Goal: Task Accomplishment & Management: Complete application form

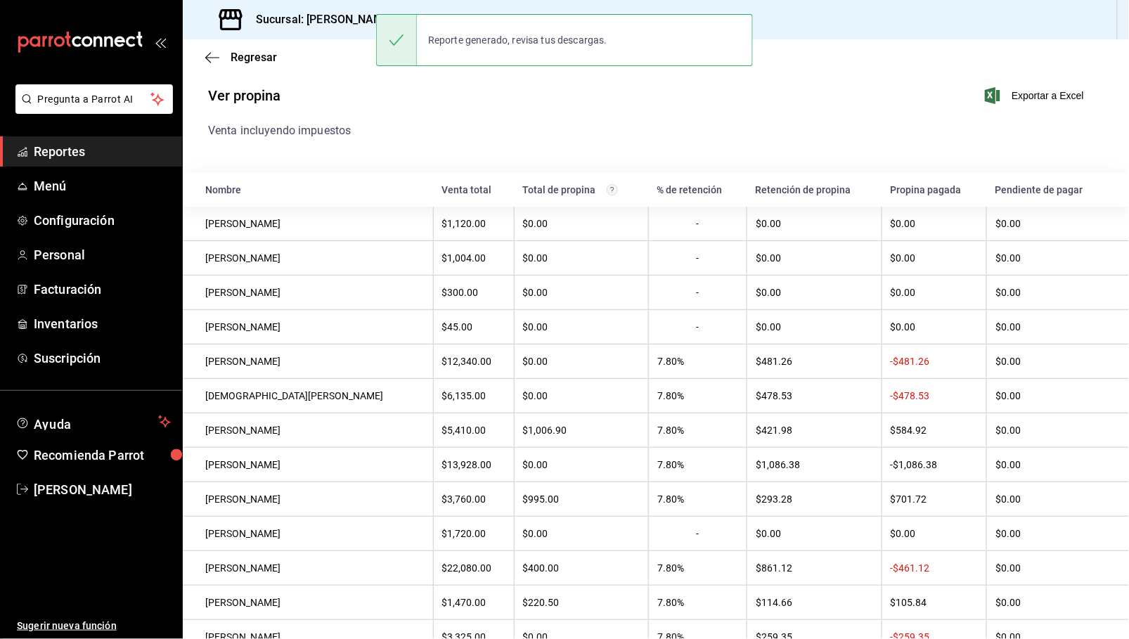
click at [533, 104] on div "Ver propina Exportar a Excel" at bounding box center [646, 104] width 921 height 36
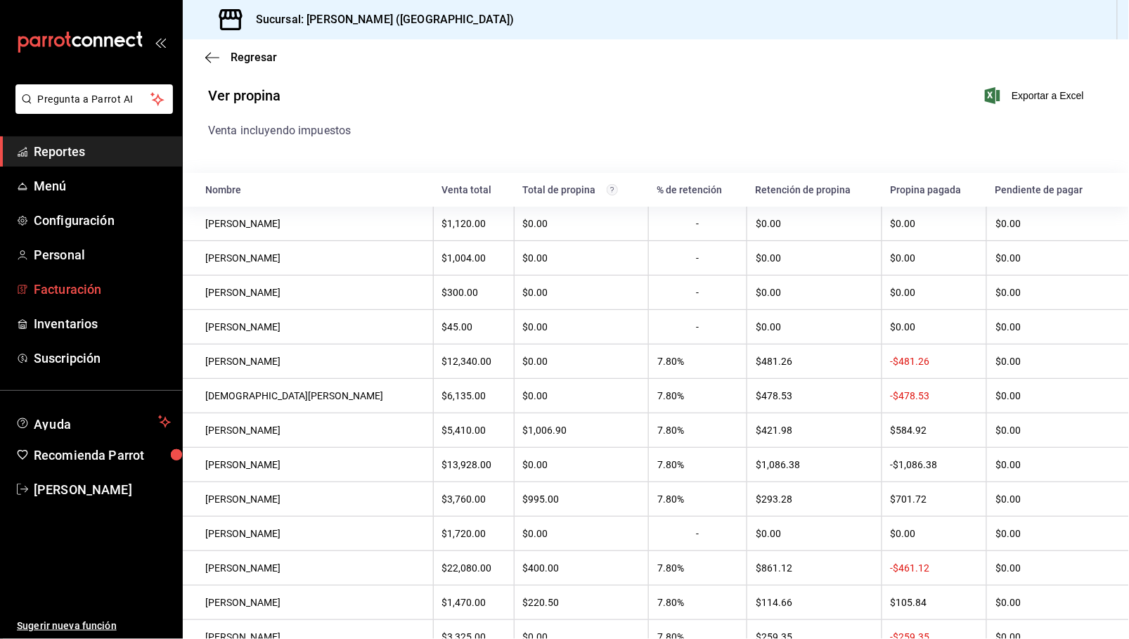
click at [68, 285] on span "Facturación" at bounding box center [102, 289] width 137 height 19
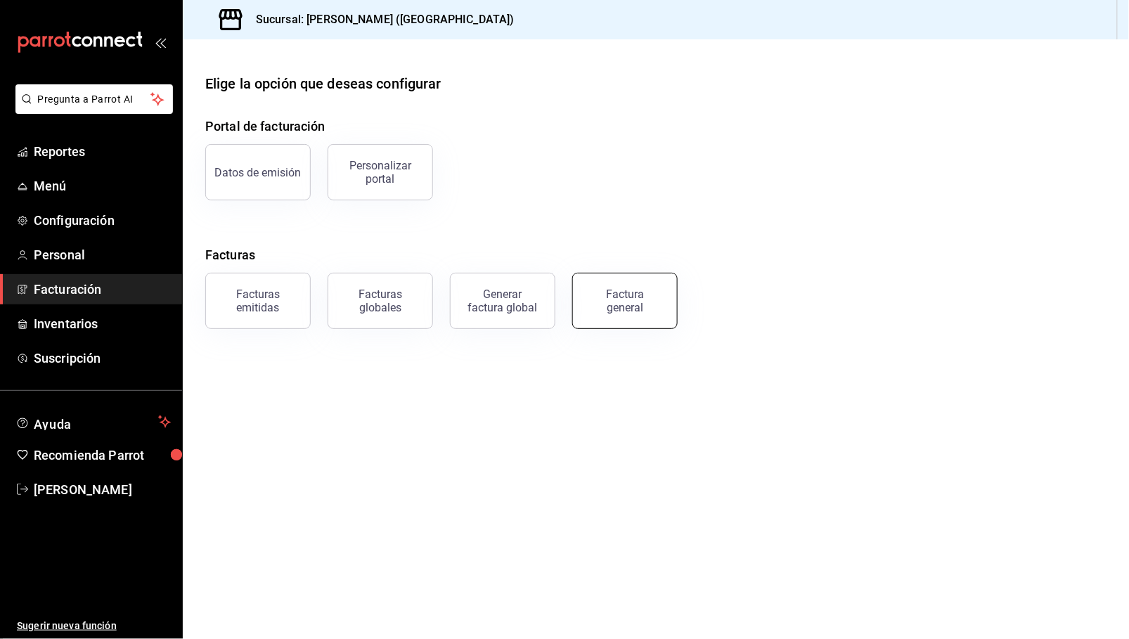
click at [644, 313] on button "Factura general" at bounding box center [624, 301] width 105 height 56
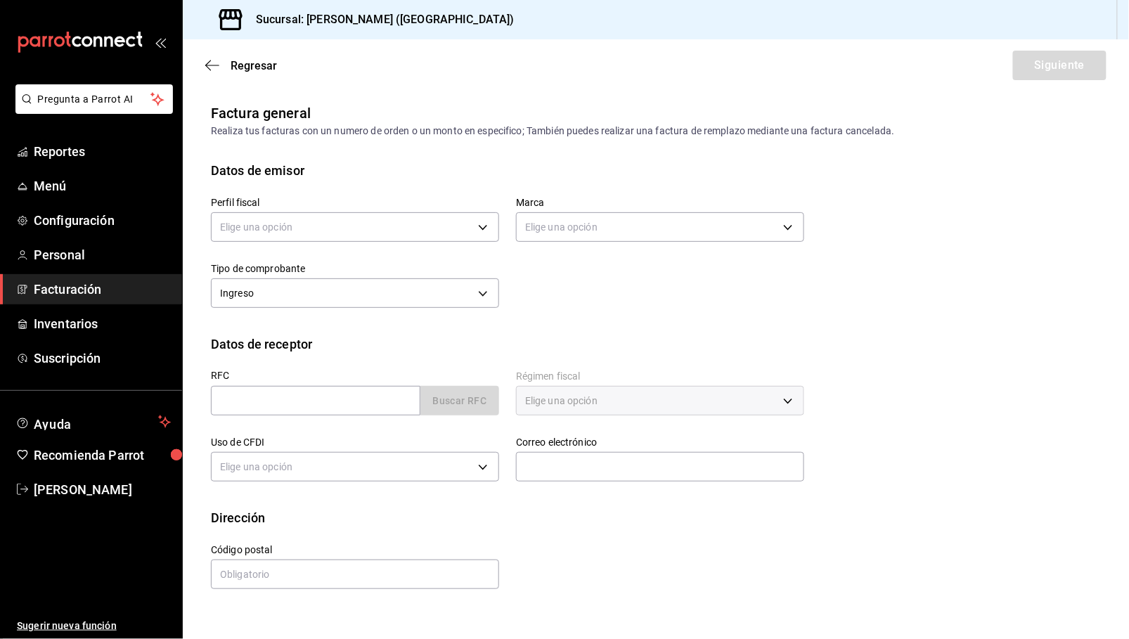
click at [366, 242] on div "Elige una opción" at bounding box center [355, 225] width 288 height 37
click at [359, 219] on body "Pregunta a Parrot AI Reportes Menú Configuración Personal Facturación Inventari…" at bounding box center [564, 319] width 1129 height 639
click at [276, 291] on li "STRANA" at bounding box center [355, 298] width 287 height 26
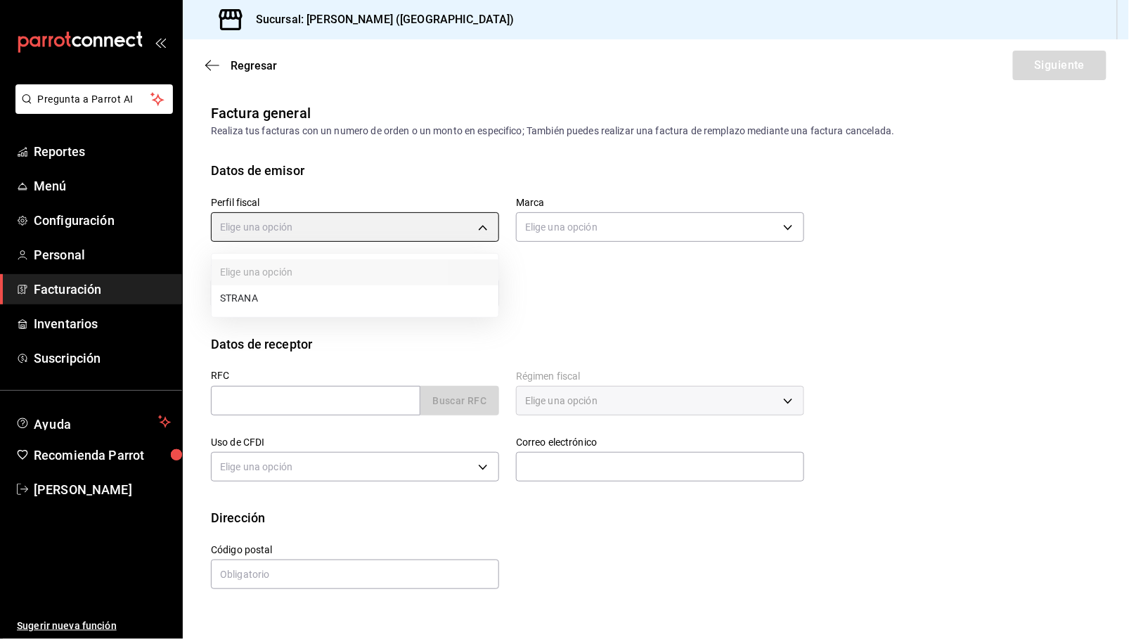
type input "388baf41-a161-4082-91d8-8e4fee6b806d"
type input "97fc4076-38f4-4943-8ede-a1fde032a47c"
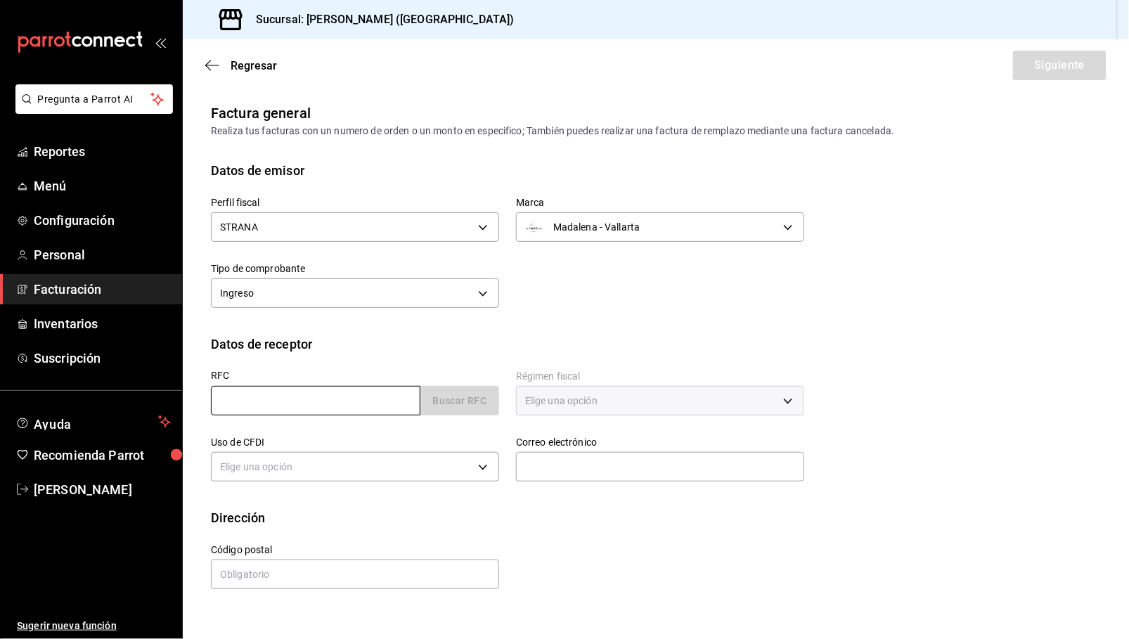
click at [271, 408] on input "text" at bounding box center [316, 401] width 210 height 30
type input "XAXX010101000"
type input "48333"
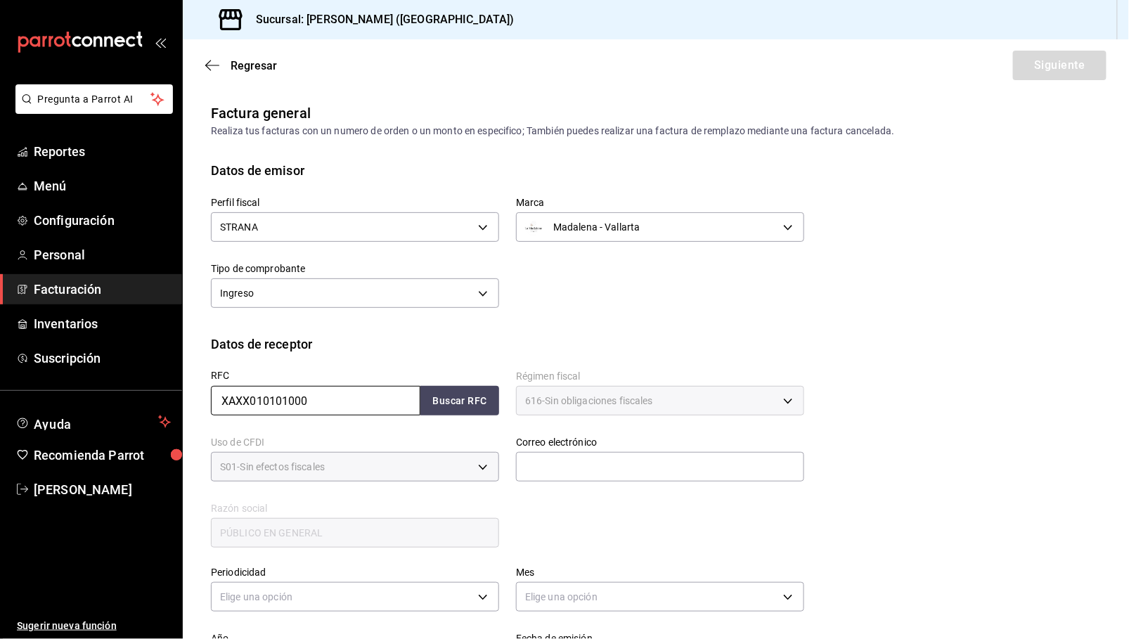
type input "616"
type input "S01"
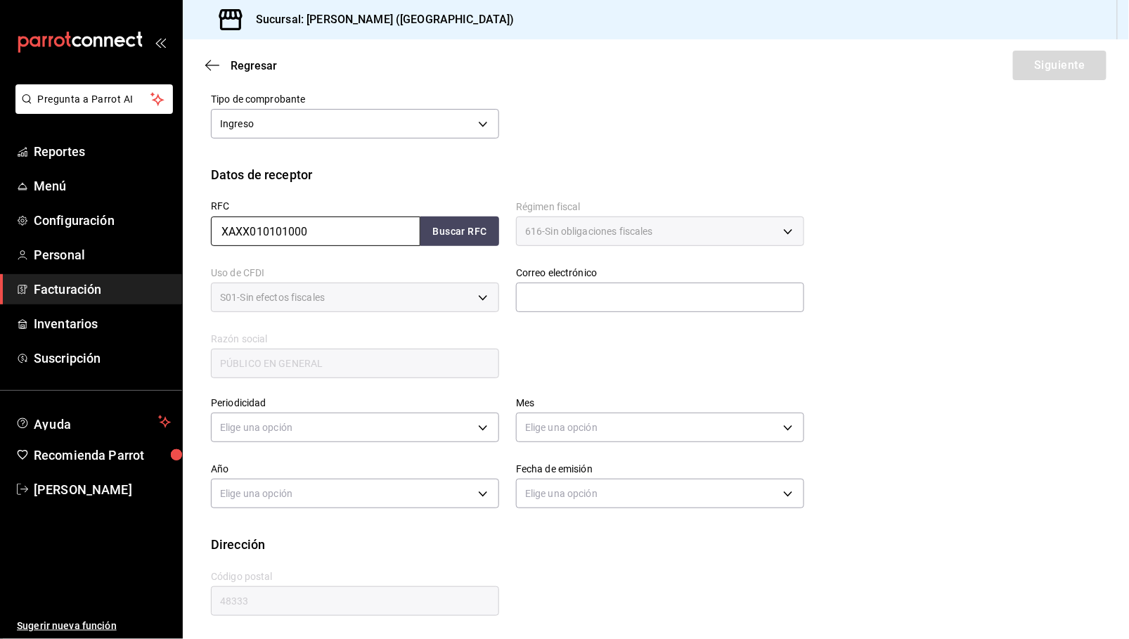
scroll to position [170, 0]
drag, startPoint x: 578, startPoint y: 290, endPoint x: 565, endPoint y: 280, distance: 16.5
click at [578, 290] on input "text" at bounding box center [660, 297] width 288 height 30
click at [475, 229] on button "Buscar RFC" at bounding box center [460, 231] width 79 height 30
type input "[EMAIL_ADDRESS][DOMAIN_NAME]"
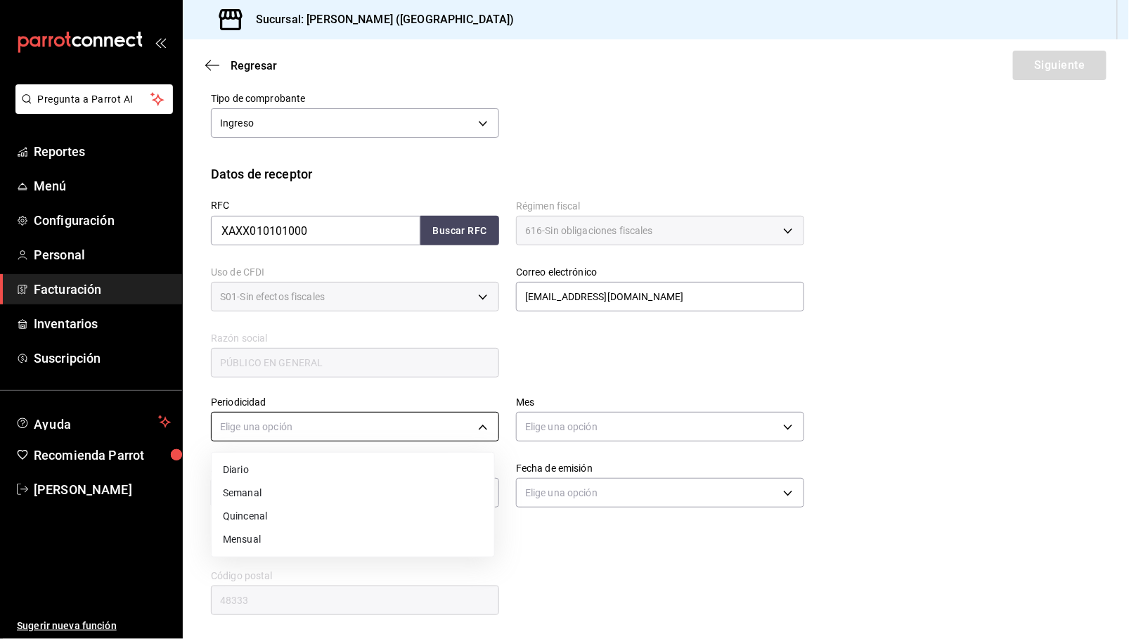
click at [378, 425] on body "Pregunta a Parrot AI Reportes Menú Configuración Personal Facturación Inventari…" at bounding box center [564, 319] width 1129 height 639
click at [269, 470] on li "Diario" at bounding box center [353, 469] width 283 height 23
type input "DAILY"
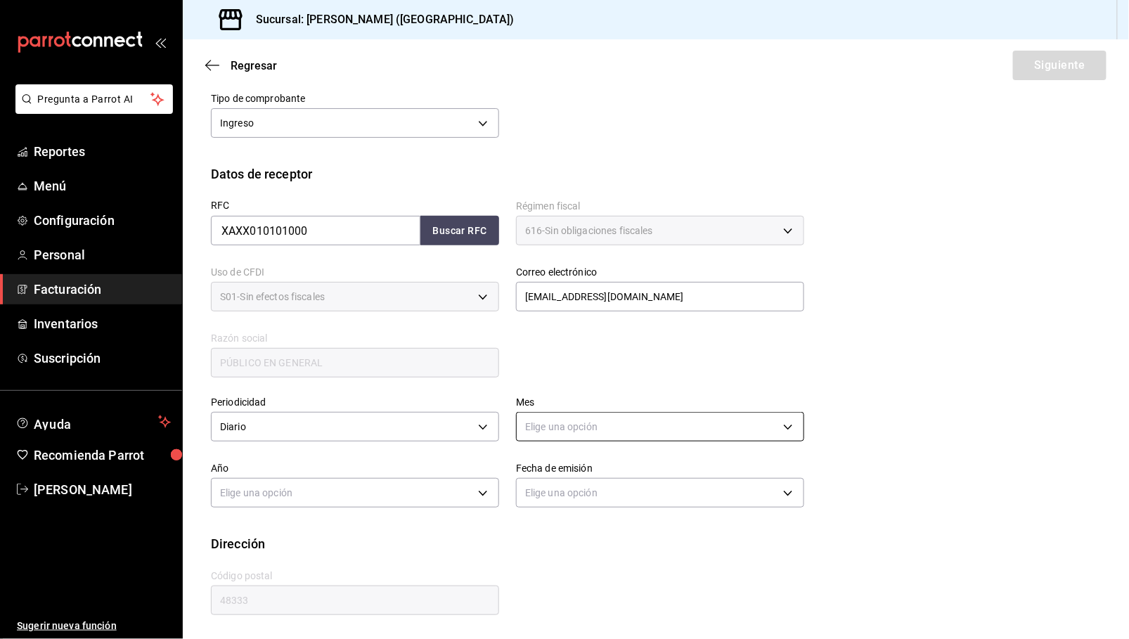
click at [645, 433] on body "Pregunta a Parrot AI Reportes Menú Configuración Personal Facturación Inventari…" at bounding box center [564, 319] width 1129 height 639
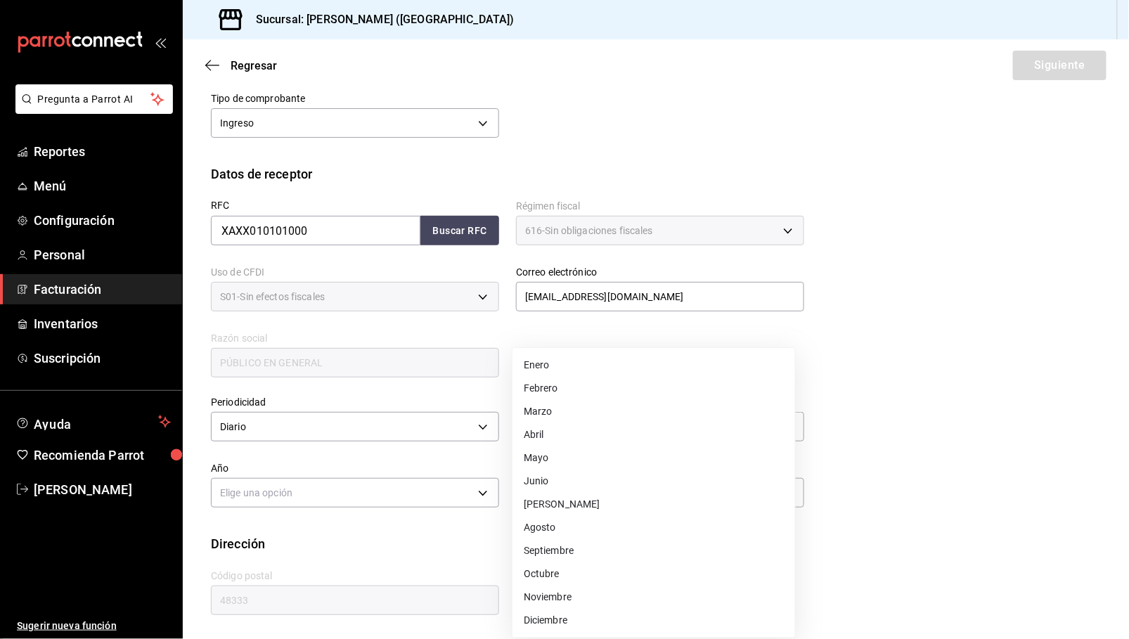
click at [556, 524] on li "Agosto" at bounding box center [654, 527] width 283 height 23
type input "8"
click at [316, 480] on body "Pregunta a Parrot AI Reportes Menú Configuración Personal Facturación Inventari…" at bounding box center [564, 319] width 1129 height 639
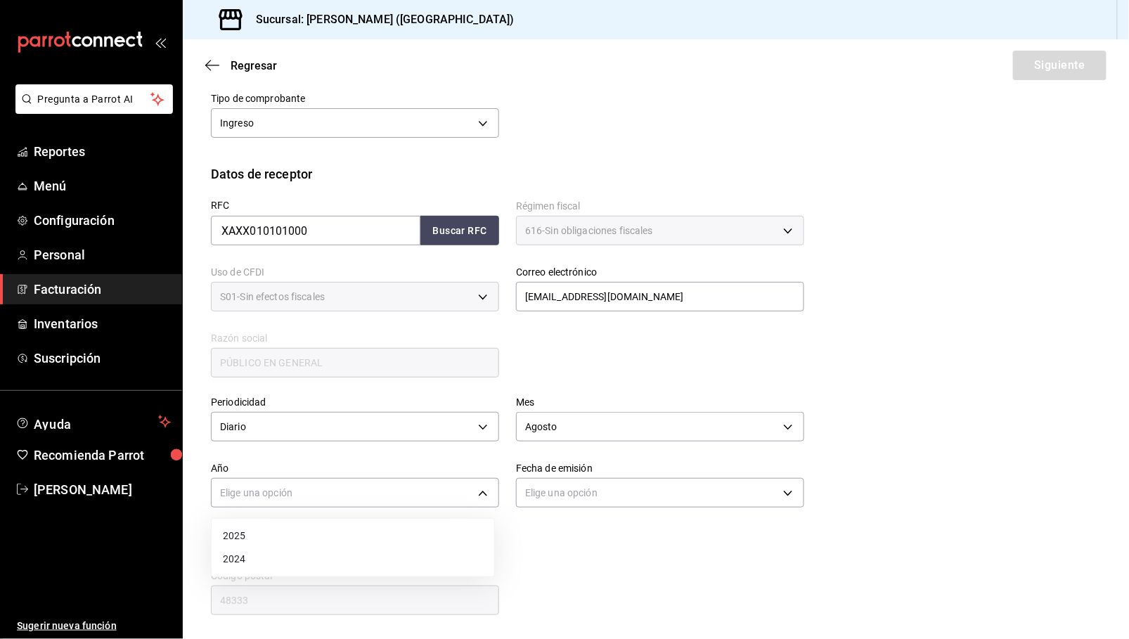
click at [248, 535] on li "2025" at bounding box center [353, 536] width 283 height 23
type input "2025"
click at [588, 490] on body "Pregunta a Parrot AI Reportes Menú Configuración Personal Facturación Inventari…" at bounding box center [564, 319] width 1129 height 639
drag, startPoint x: 557, startPoint y: 538, endPoint x: 567, endPoint y: 529, distance: 13.0
click at [556, 538] on li "Hoy" at bounding box center [654, 536] width 283 height 23
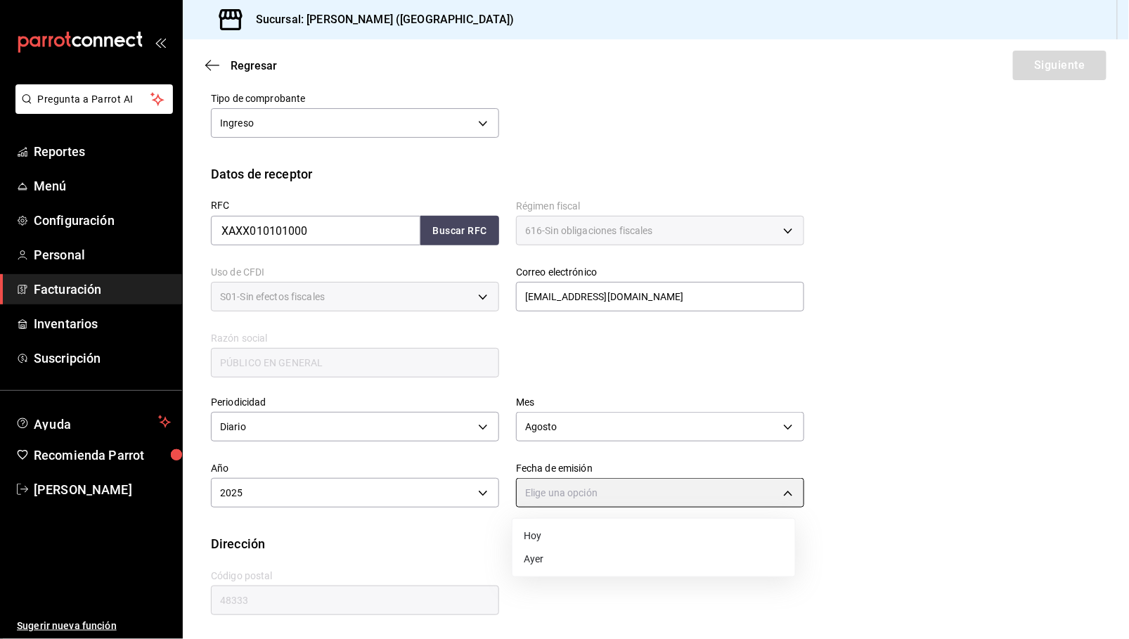
type input "[DATE]"
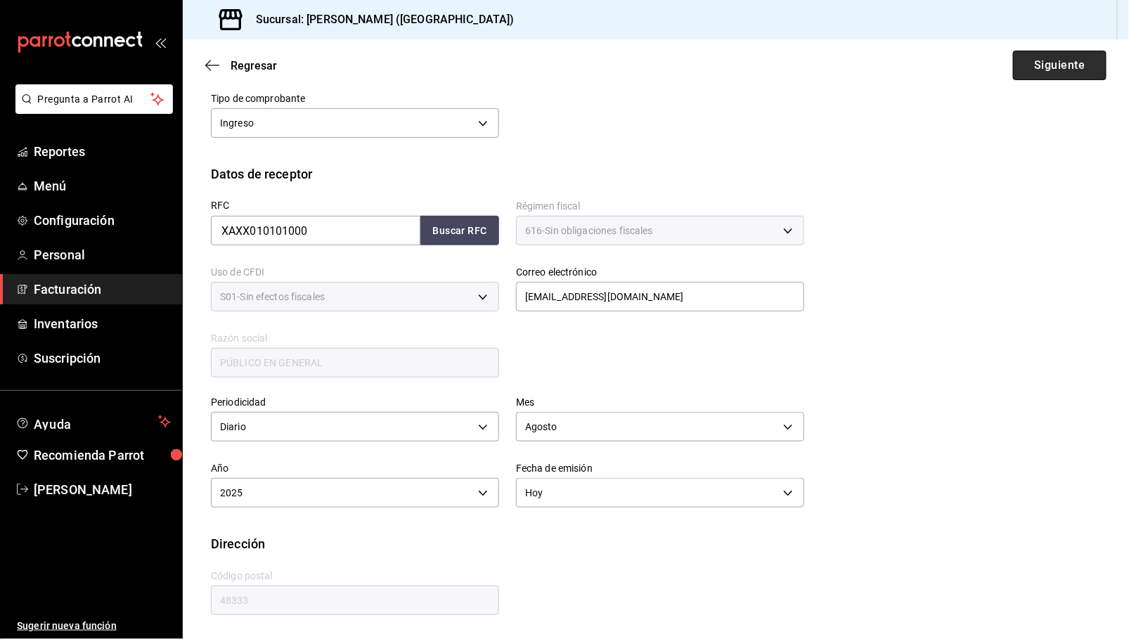
click at [1041, 63] on button "Siguiente" at bounding box center [1060, 66] width 94 height 30
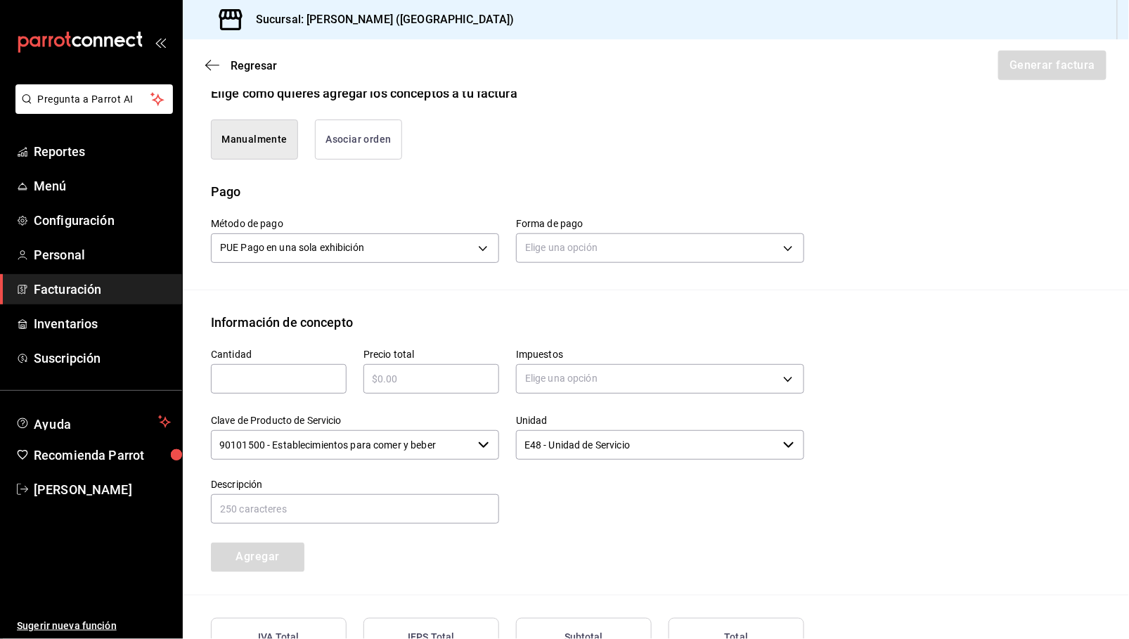
scroll to position [358, 0]
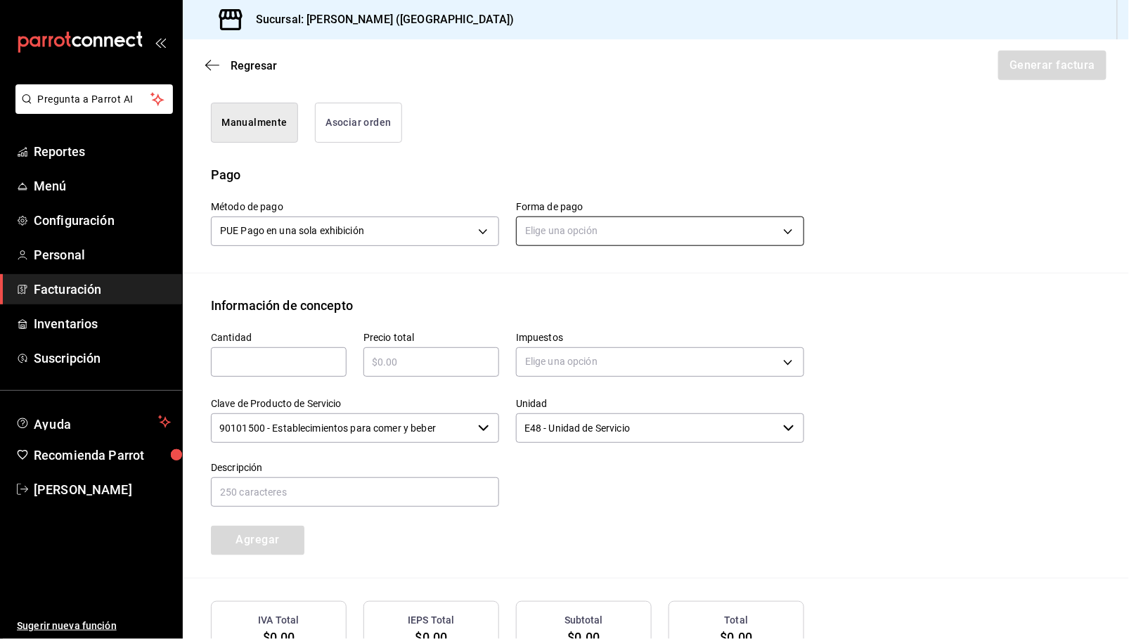
click at [585, 234] on body "Pregunta a Parrot AI Reportes Menú Configuración Personal Facturación Inventari…" at bounding box center [564, 319] width 1129 height 639
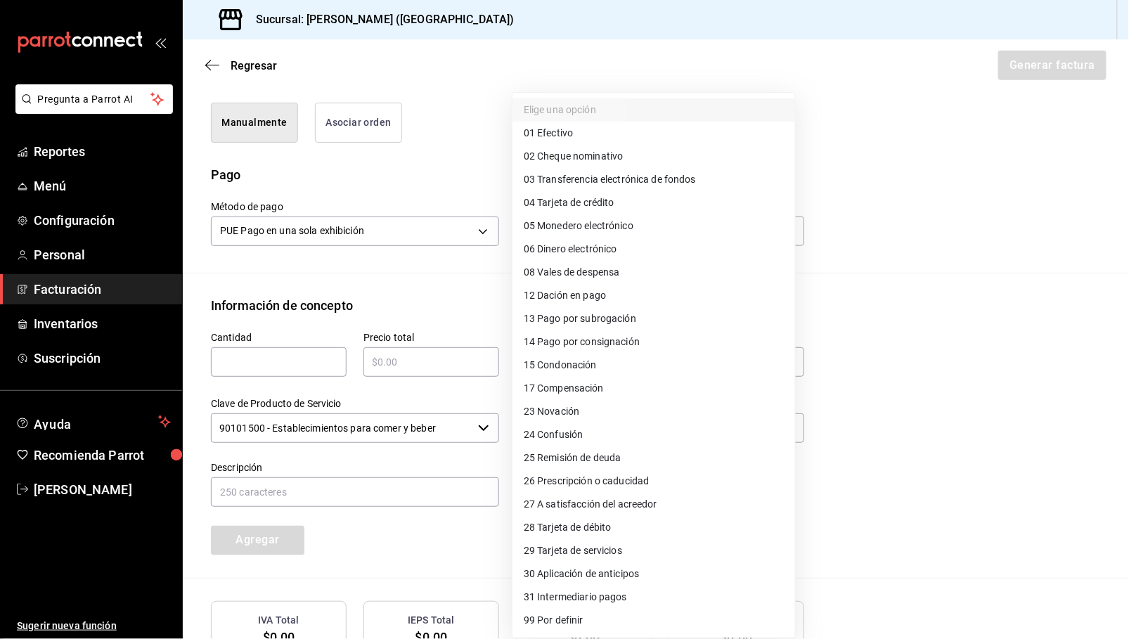
click at [584, 189] on li "03 Transferencia electrónica de fondos" at bounding box center [654, 179] width 283 height 23
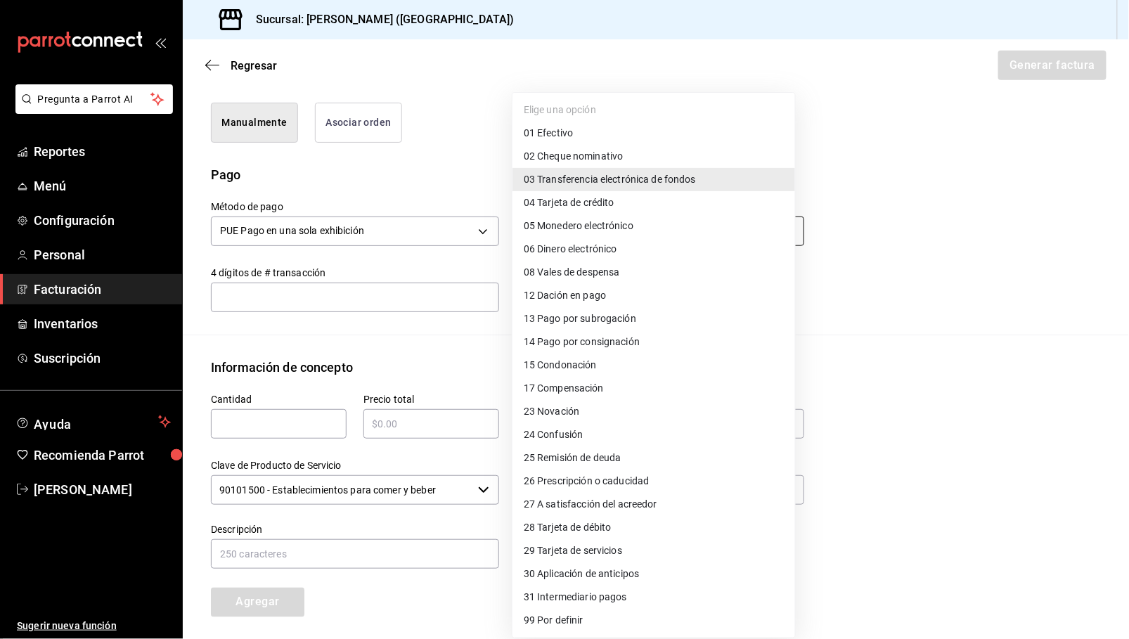
click at [580, 240] on body "Pregunta a Parrot AI Reportes Menú Configuración Personal Facturación Inventari…" at bounding box center [564, 319] width 1129 height 639
click at [586, 211] on li "04 Tarjeta de crédito" at bounding box center [654, 202] width 283 height 23
type input "04"
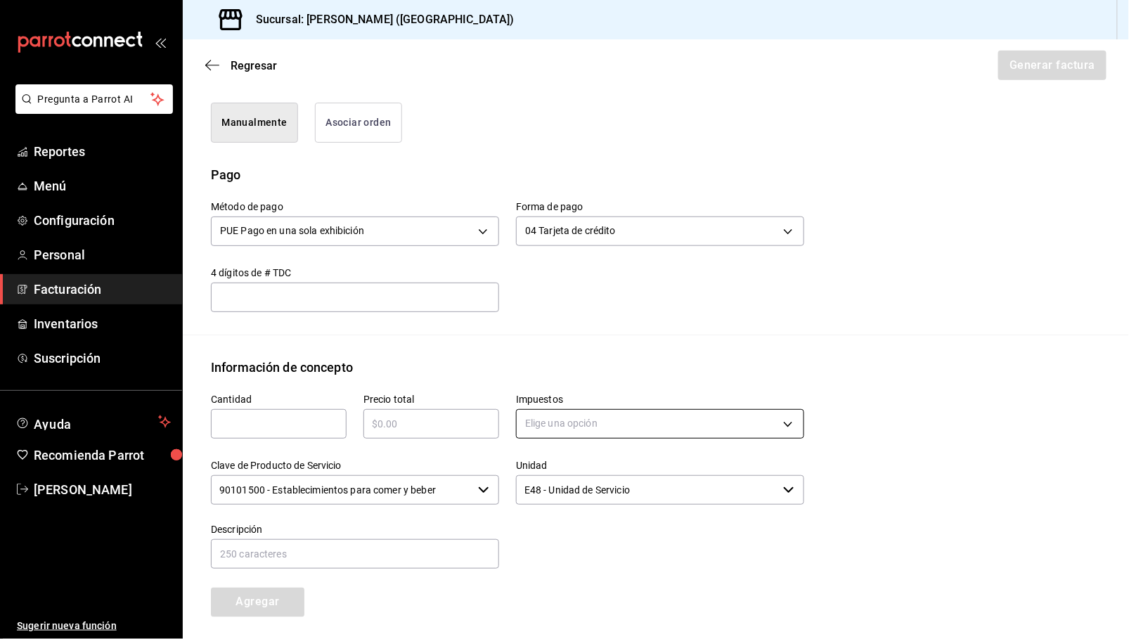
drag, startPoint x: 256, startPoint y: 423, endPoint x: 565, endPoint y: 421, distance: 309.4
click at [257, 423] on input "text" at bounding box center [279, 424] width 136 height 17
type input "1"
type input "$118209.85"
click at [633, 431] on body "Pregunta a Parrot AI Reportes Menú Configuración Personal Facturación Inventari…" at bounding box center [564, 319] width 1129 height 639
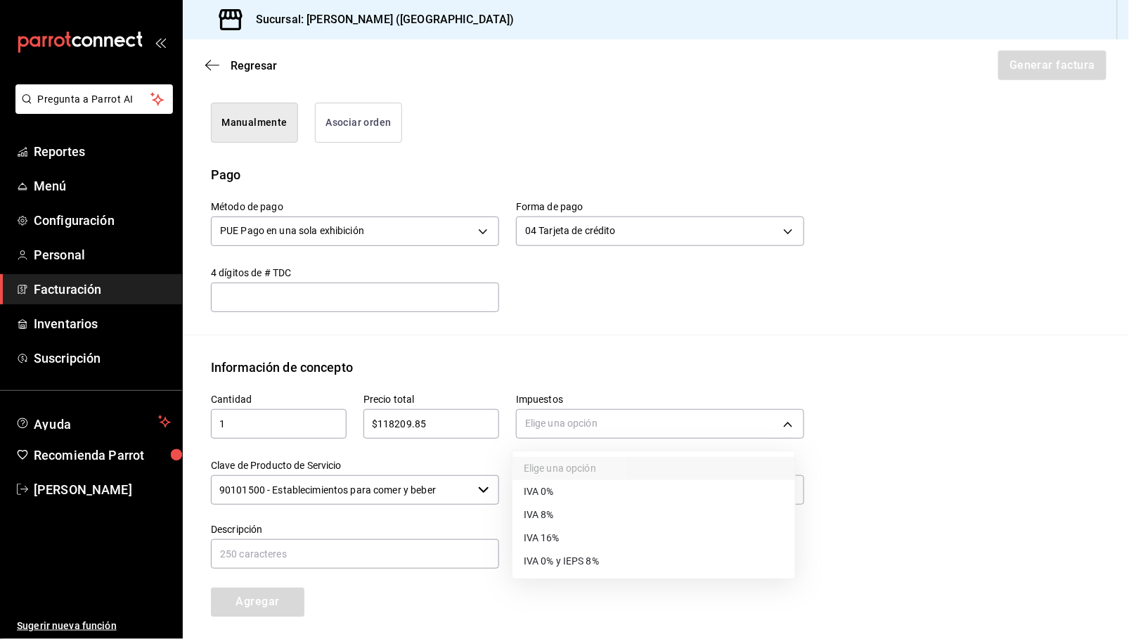
click at [555, 532] on span "IVA 16%" at bounding box center [542, 538] width 36 height 15
type input "IVA_16"
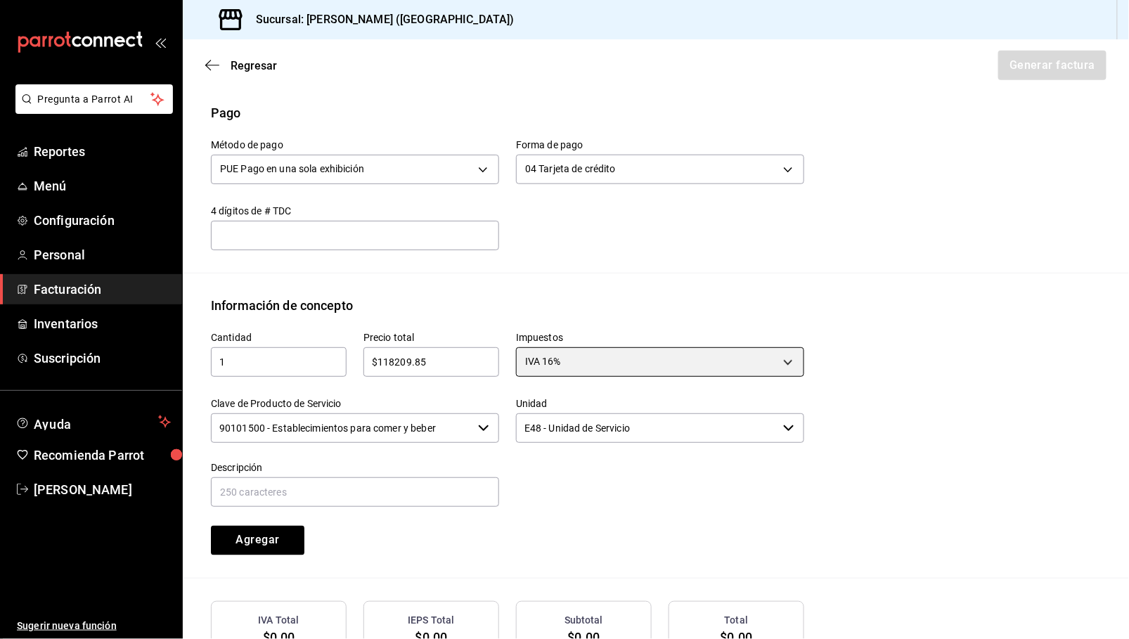
scroll to position [451, 0]
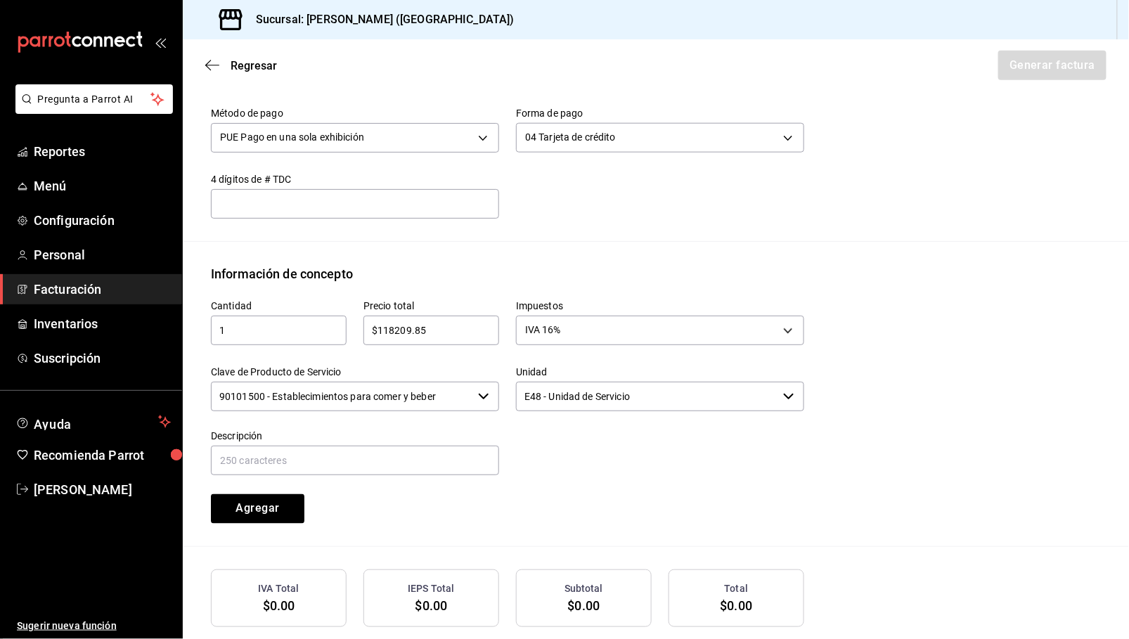
click at [450, 397] on input "90101500 - Establecimientos para comer y beber" at bounding box center [342, 397] width 262 height 30
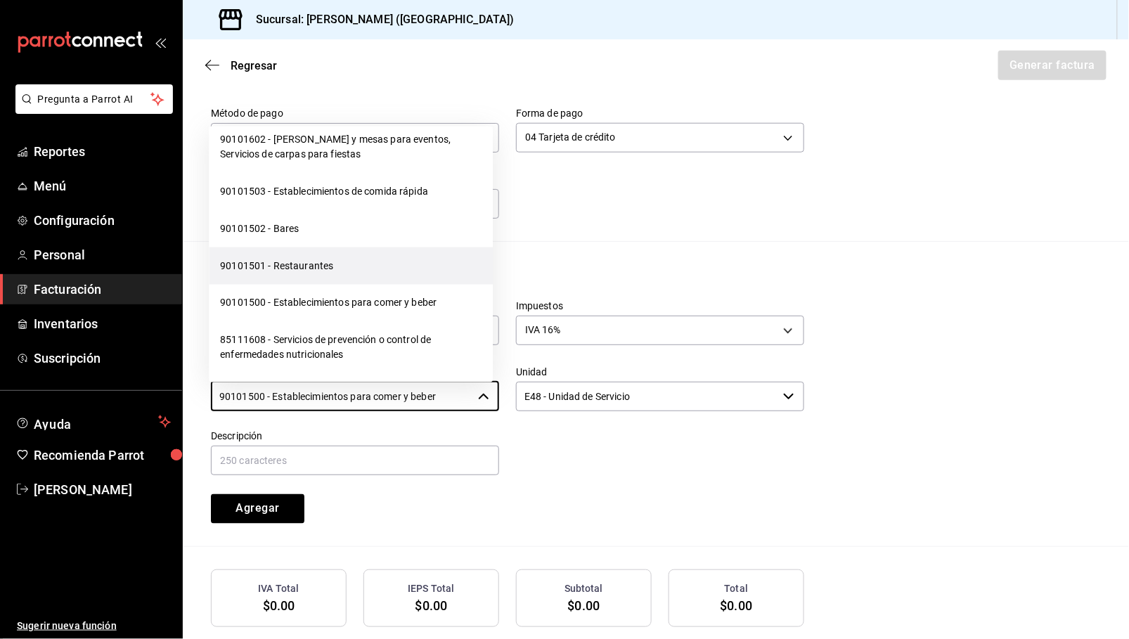
scroll to position [375, 0]
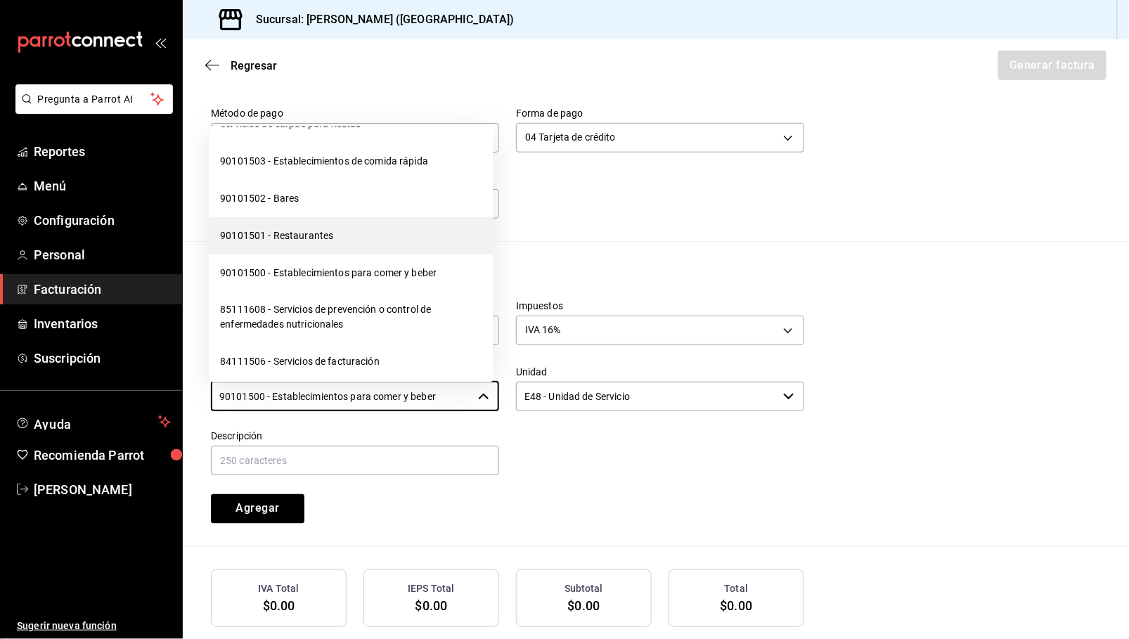
click at [315, 255] on li "90101501 - Restaurantes" at bounding box center [351, 235] width 284 height 37
type input "90101501 - Restaurantes"
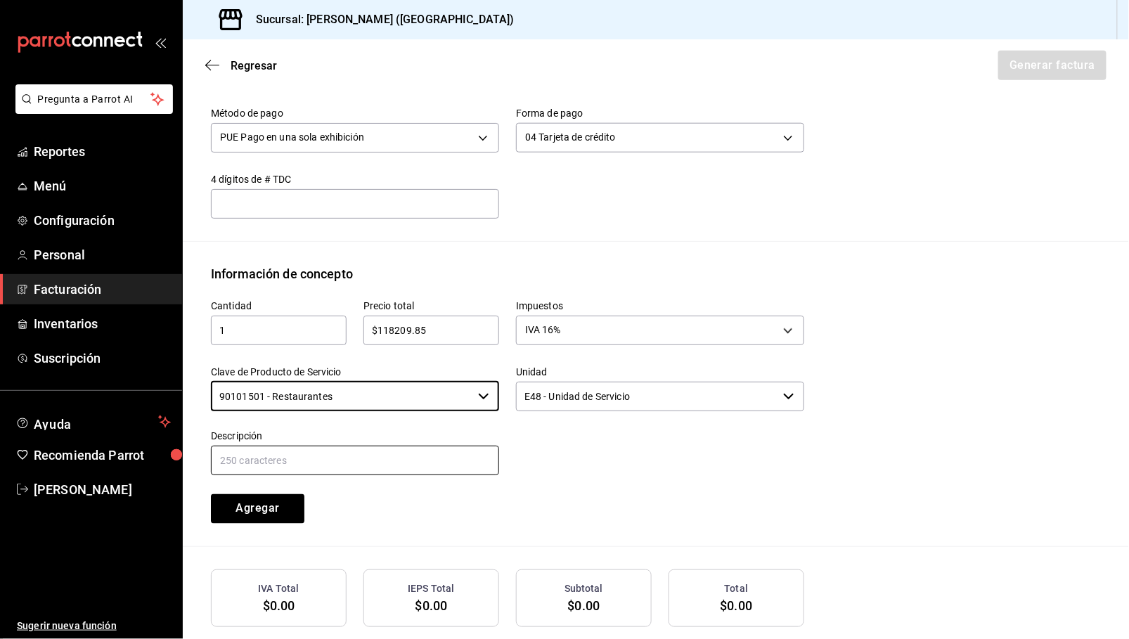
click at [347, 457] on input "text" at bounding box center [355, 461] width 288 height 30
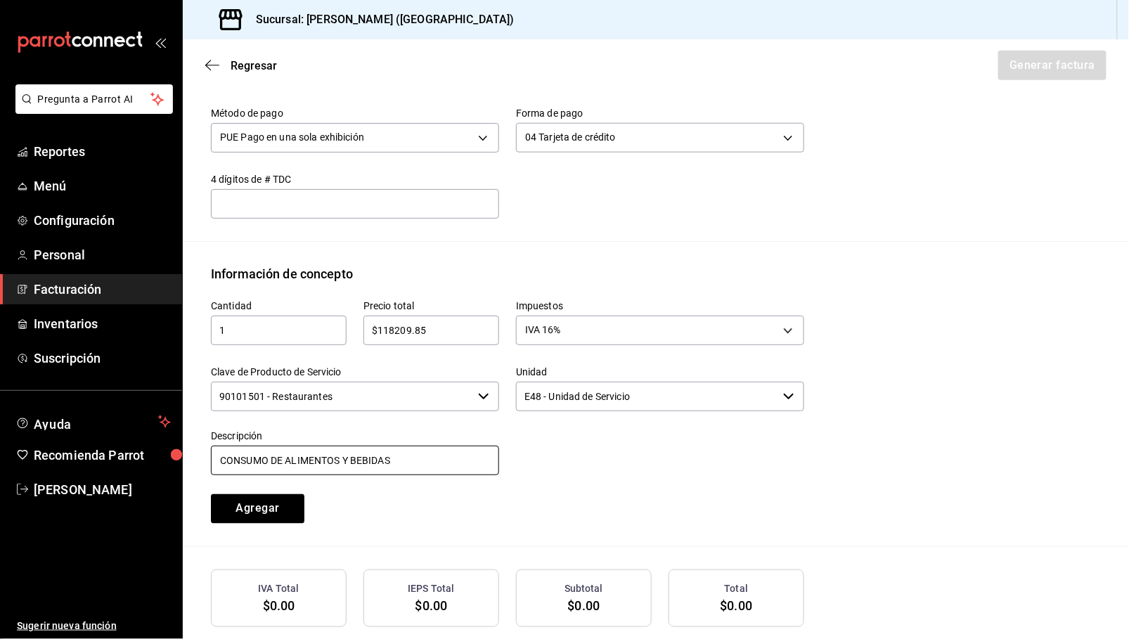
type input "CONSUMO DE ALIMENTOS Y BEBIDAS"
click at [738, 525] on div "Cantidad 1 ​ Precio total $118209.85 ​ Impuestos IVA 16% IVA_16 Clave de Produc…" at bounding box center [656, 414] width 890 height 263
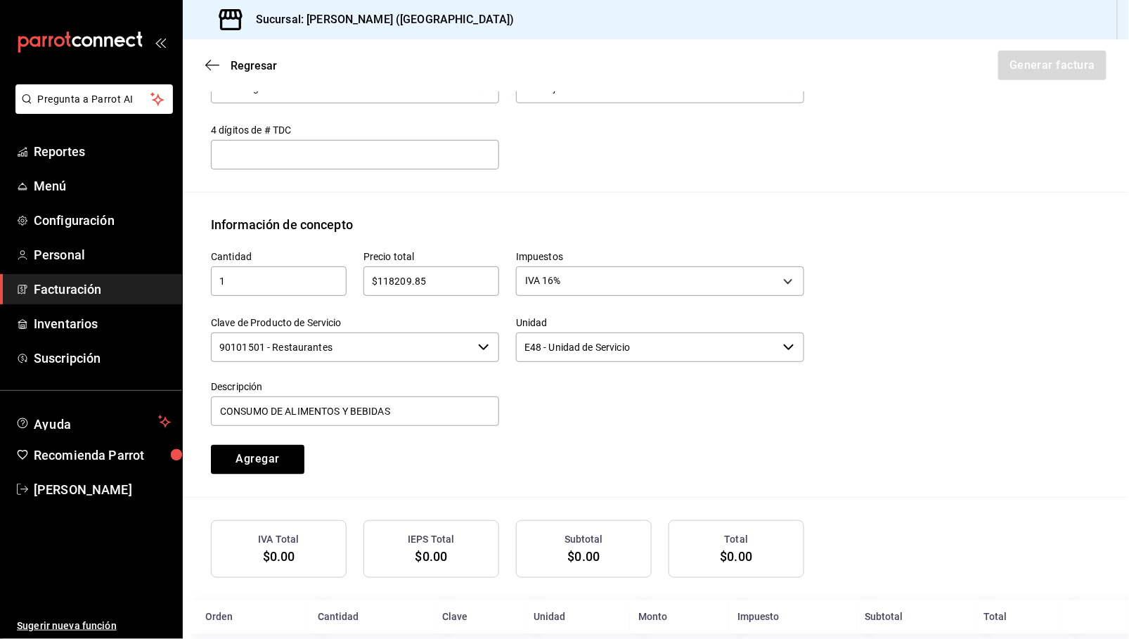
scroll to position [526, 0]
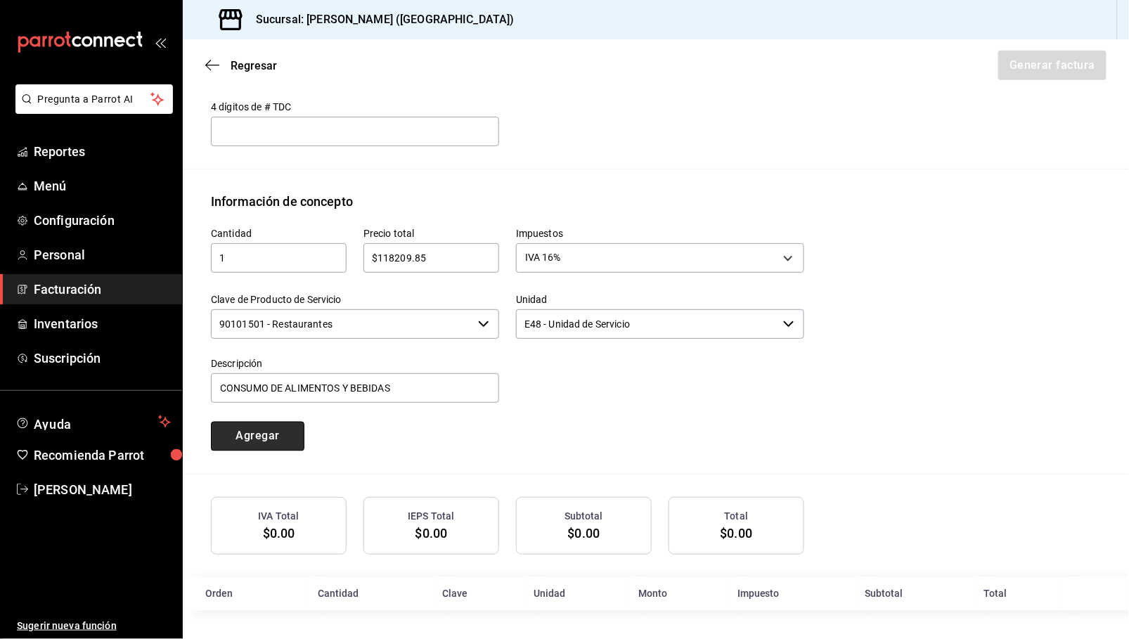
click at [271, 433] on button "Agregar" at bounding box center [258, 437] width 94 height 30
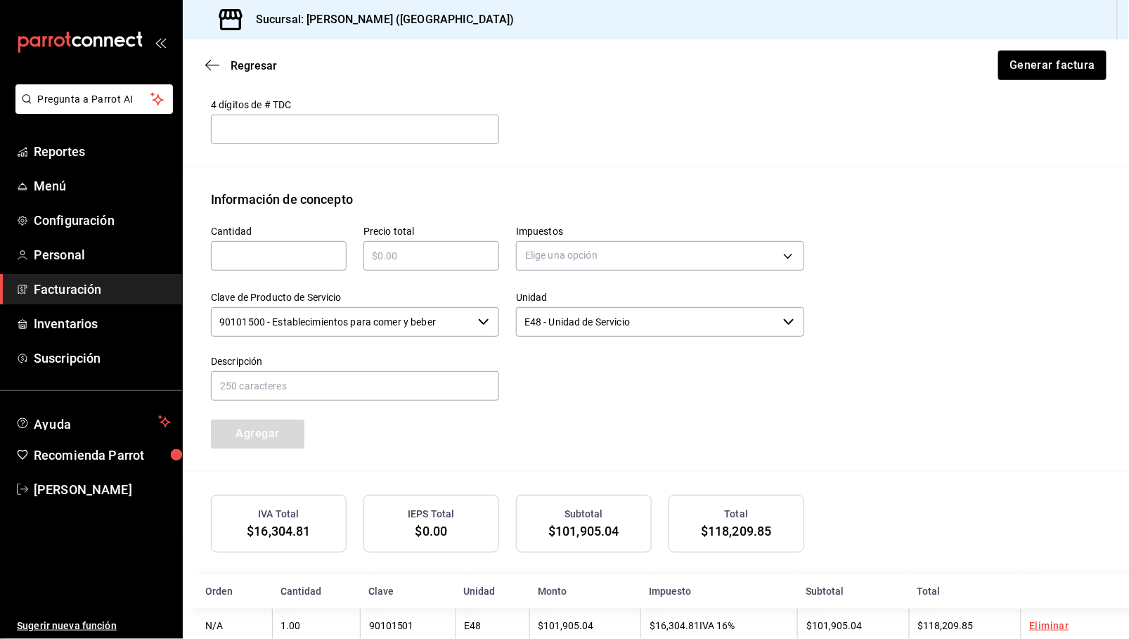
click at [274, 259] on input "text" at bounding box center [279, 256] width 136 height 17
type input "1"
type input "$67240"
click at [605, 259] on body "Pregunta a Parrot AI Reportes Menú Configuración Personal Facturación Inventari…" at bounding box center [564, 319] width 1129 height 639
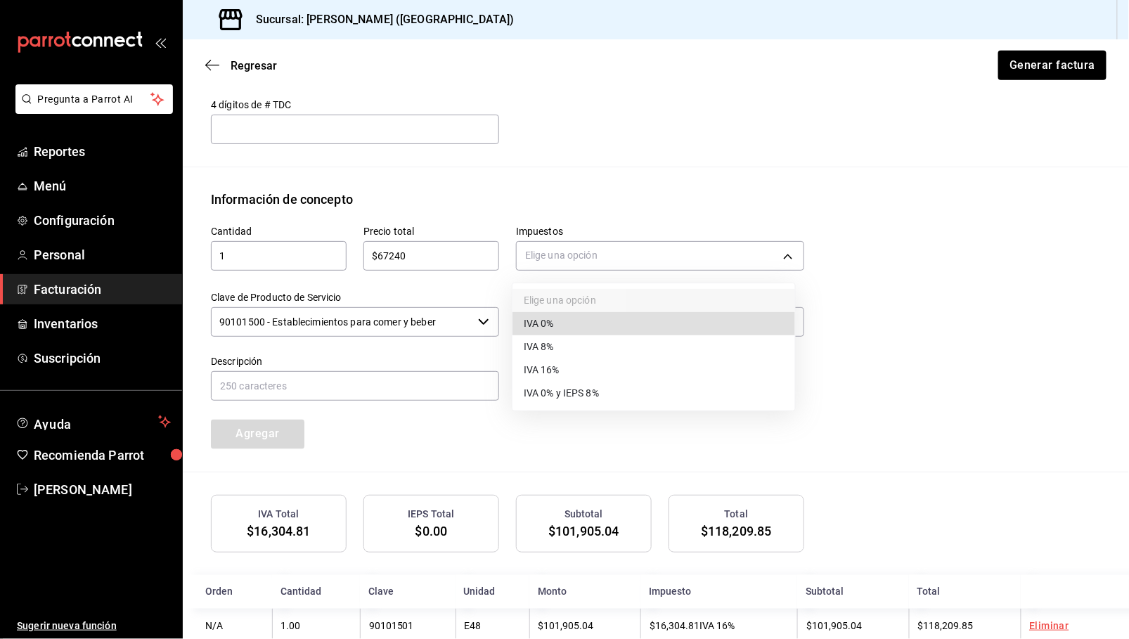
click at [558, 321] on li "IVA 0%" at bounding box center [654, 323] width 283 height 23
type input "IVA_0"
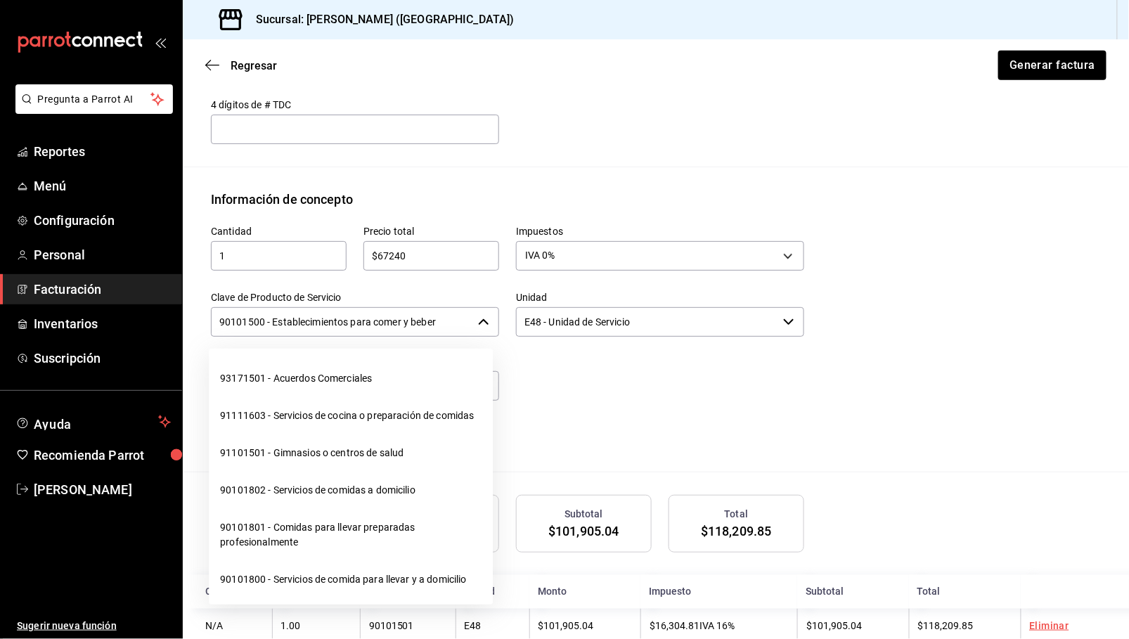
click at [454, 321] on input "90101500 - Establecimientos para comer y beber" at bounding box center [342, 322] width 262 height 30
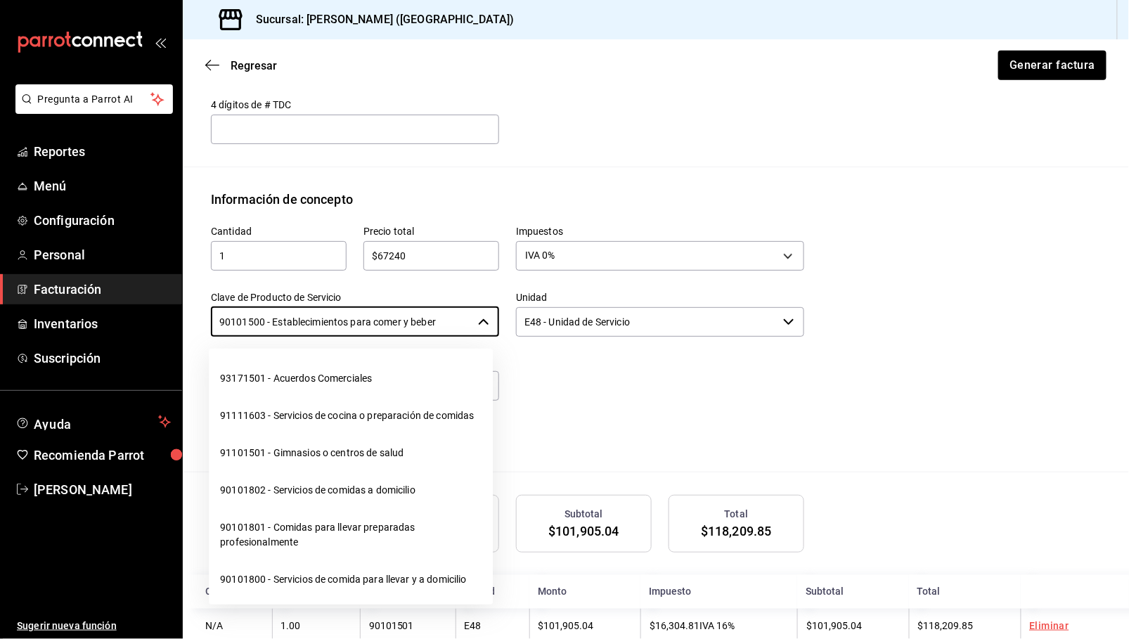
drag, startPoint x: 456, startPoint y: 319, endPoint x: -131, endPoint y: 319, distance: 587.9
click at [0, 319] on html "Pregunta a Parrot AI Reportes Menú Configuración Personal Facturación Inventari…" at bounding box center [564, 319] width 1129 height 639
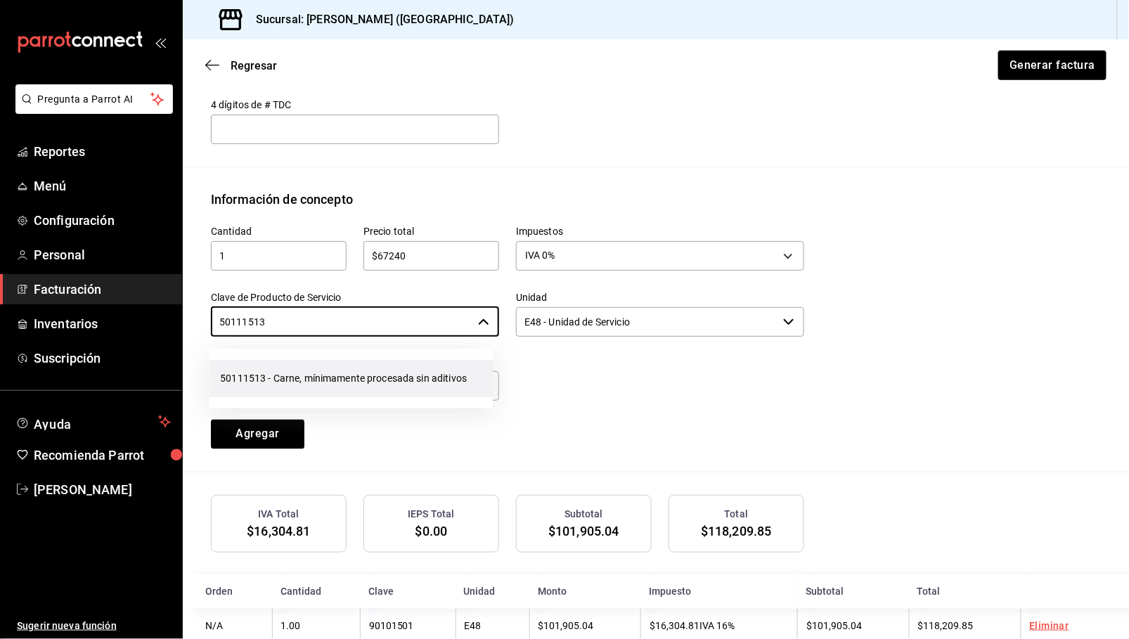
click at [347, 375] on li "50111513 - Carne, mínimamente procesada sin aditivos" at bounding box center [351, 378] width 284 height 37
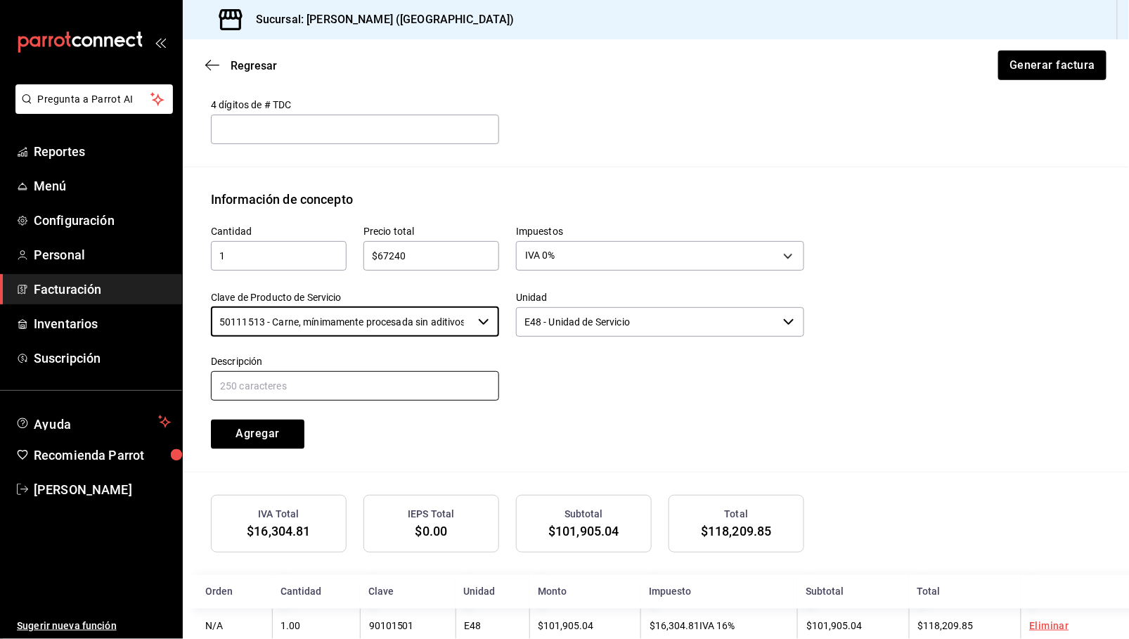
type input "50111513 - Carne, mínimamente procesada sin aditivos"
click at [285, 383] on input "text" at bounding box center [355, 386] width 288 height 30
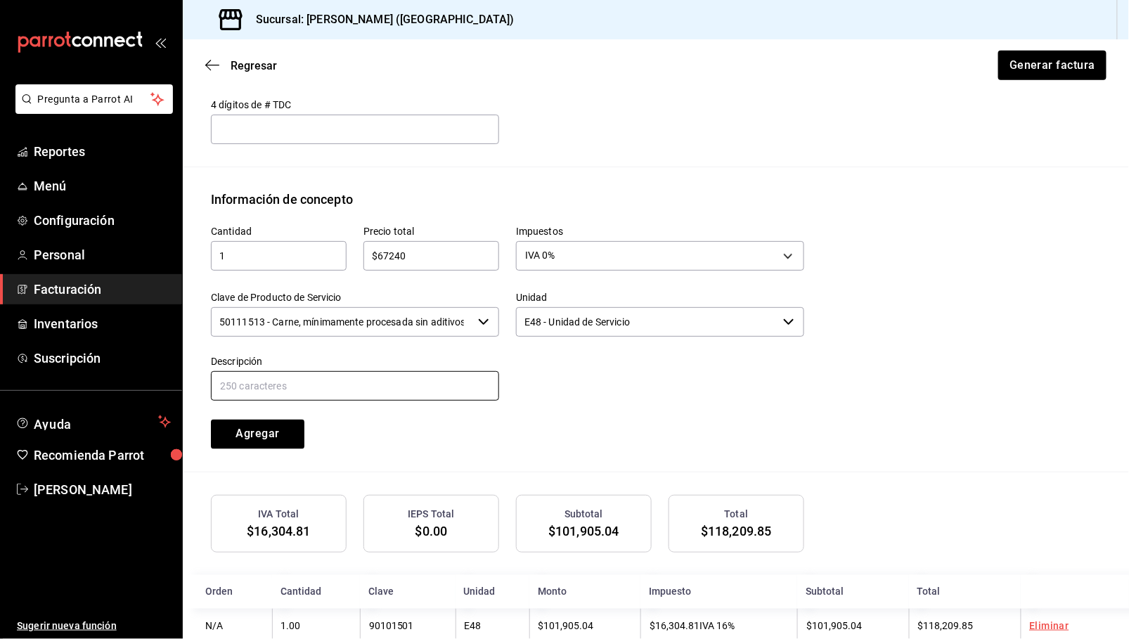
paste input "18 AL 24"
click at [366, 386] on input "18 AL 24" at bounding box center [355, 386] width 288 height 30
drag, startPoint x: 311, startPoint y: 392, endPoint x: 58, endPoint y: 389, distance: 253.2
click at [58, 390] on div "Pregunta a Parrot AI Reportes Menú Configuración Personal Facturación Inventari…" at bounding box center [564, 319] width 1129 height 639
type input "c"
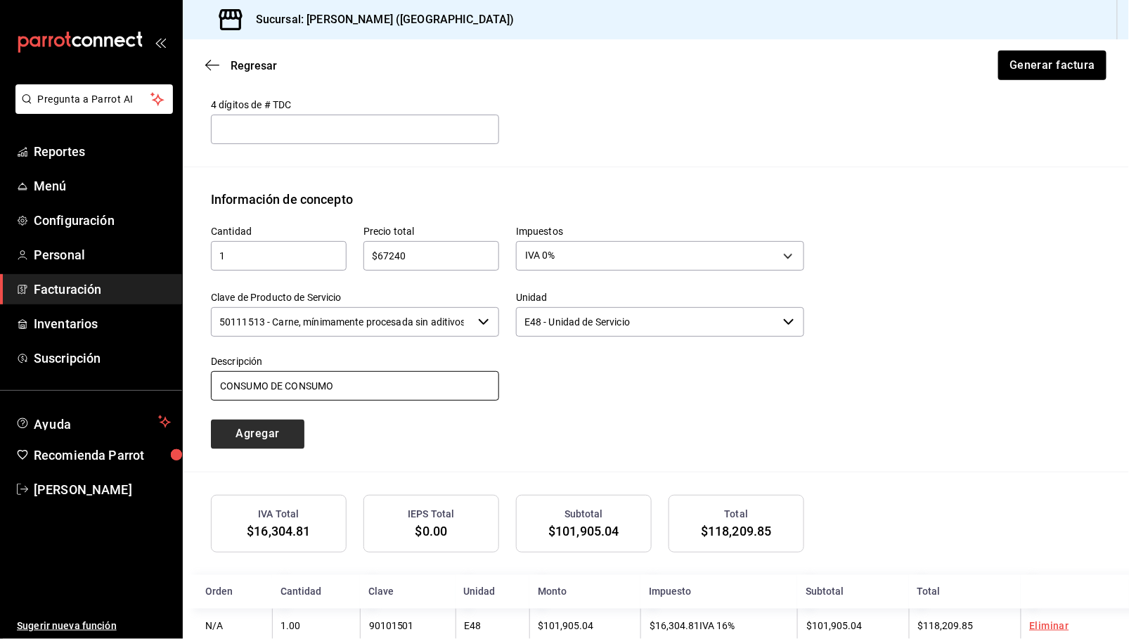
type input "CONSUMO DE CONSUMO"
click at [245, 440] on button "Agregar" at bounding box center [258, 435] width 94 height 30
click at [856, 425] on div "Cantidad ​ Precio total ​ Impuestos Elige una opción Clave de Producto de Servi…" at bounding box center [656, 340] width 890 height 263
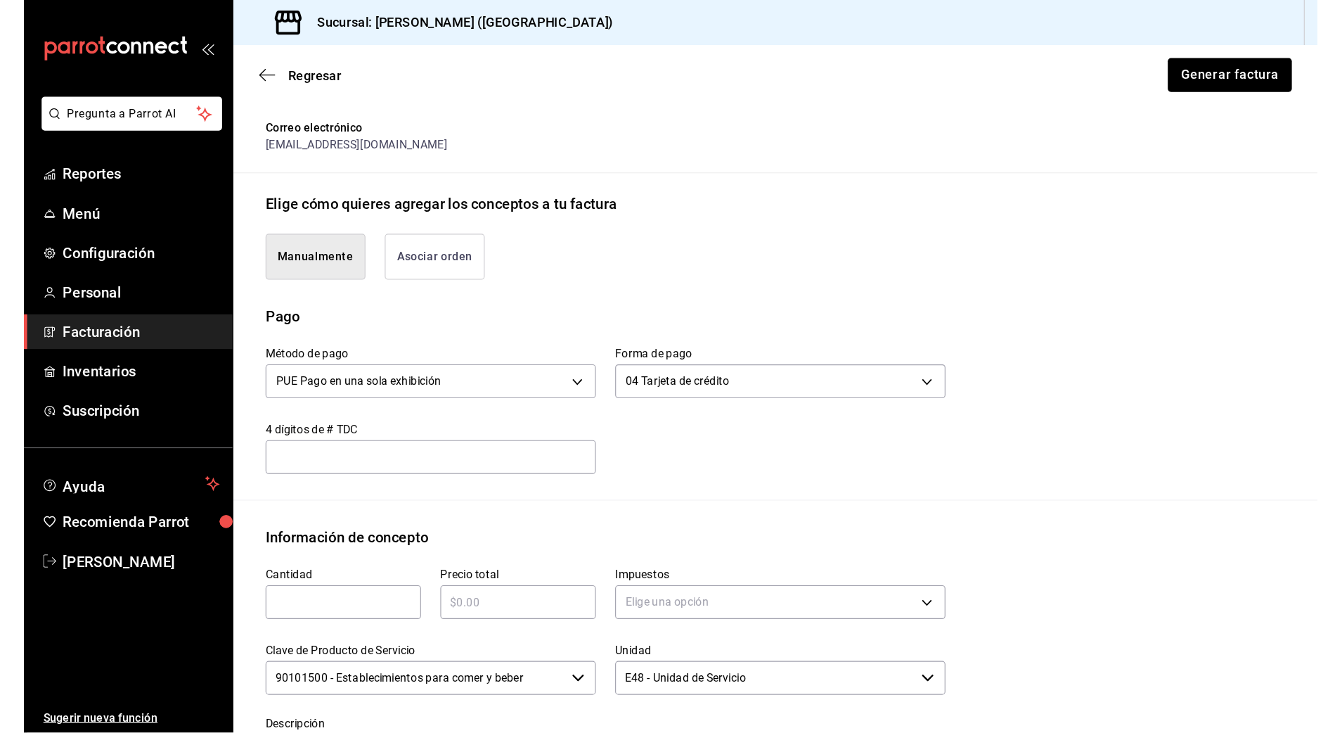
scroll to position [597, 0]
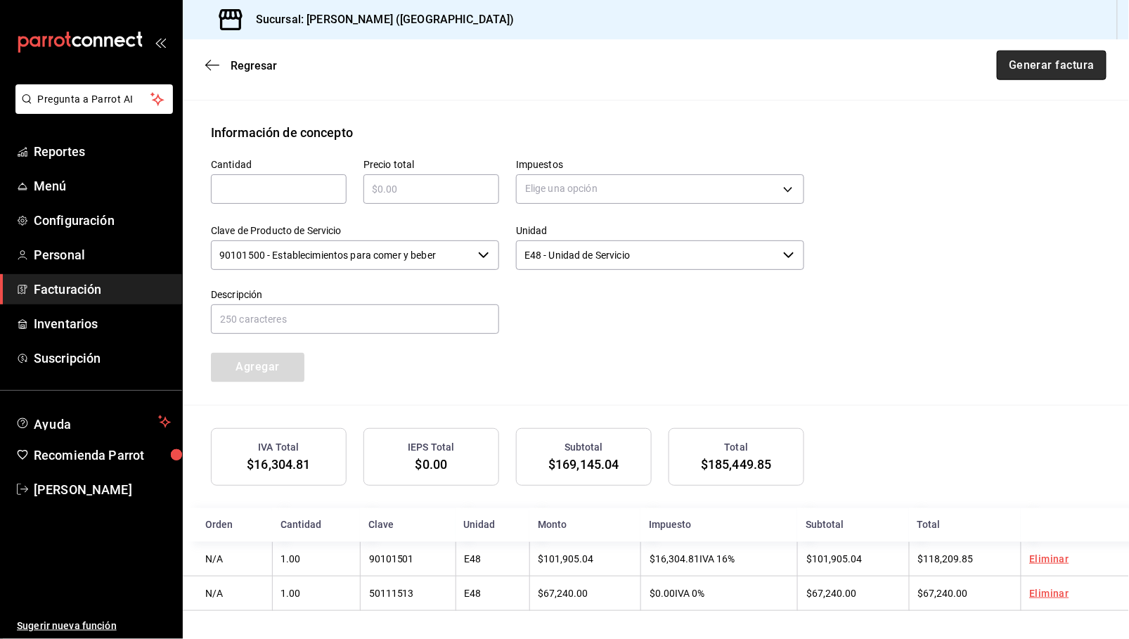
click at [1046, 60] on button "Generar factura" at bounding box center [1052, 66] width 110 height 30
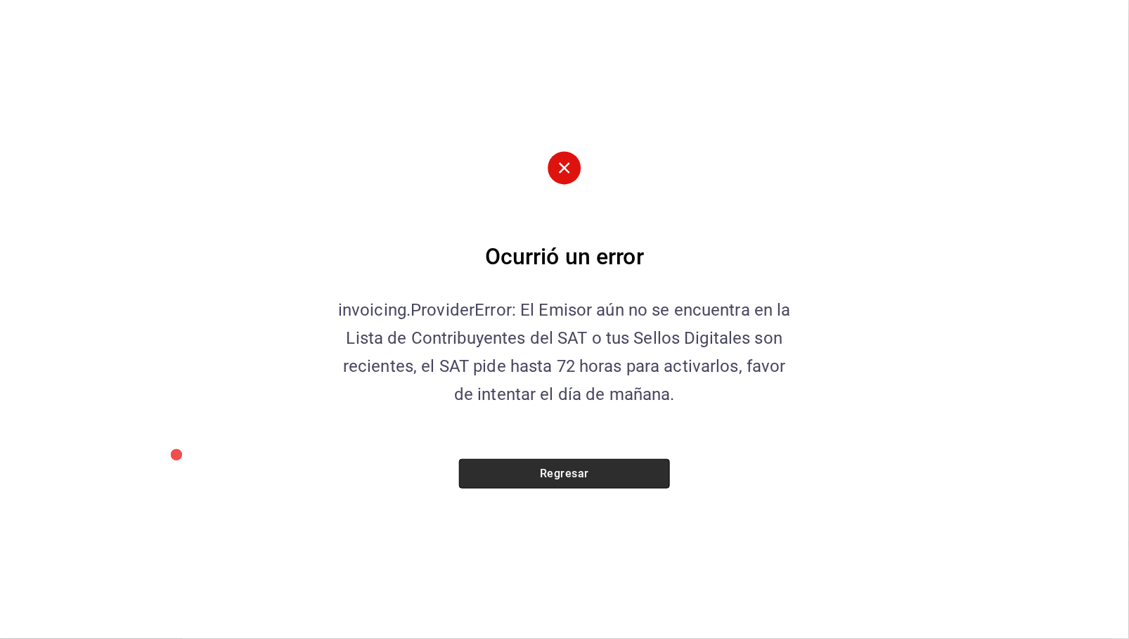
click at [605, 479] on button "Regresar" at bounding box center [564, 474] width 211 height 30
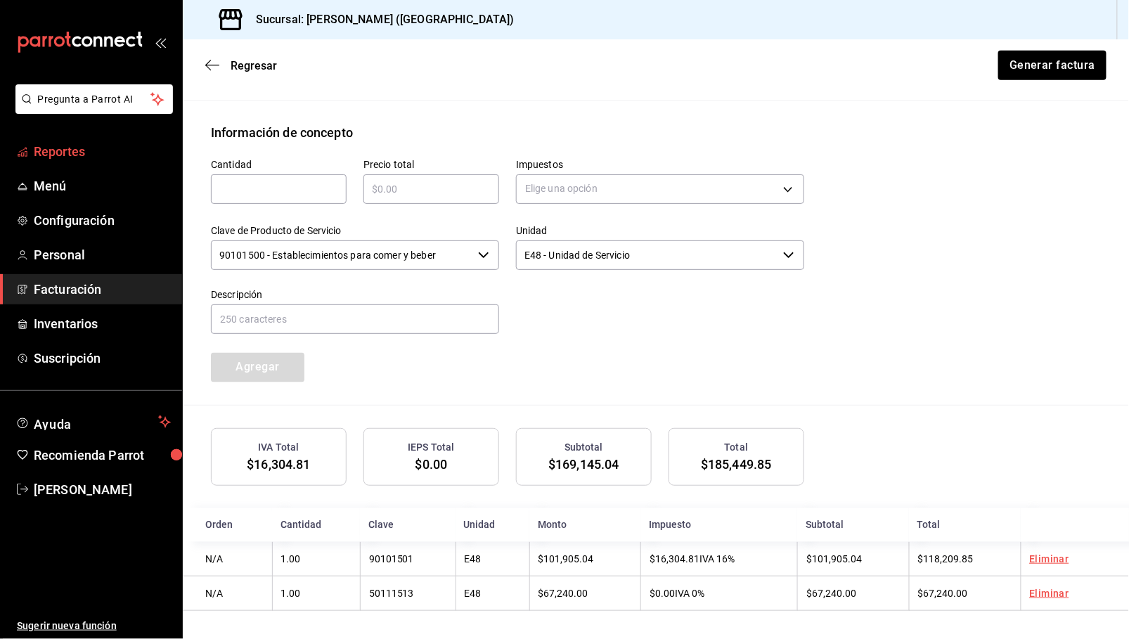
click at [80, 150] on span "Reportes" at bounding box center [102, 151] width 137 height 19
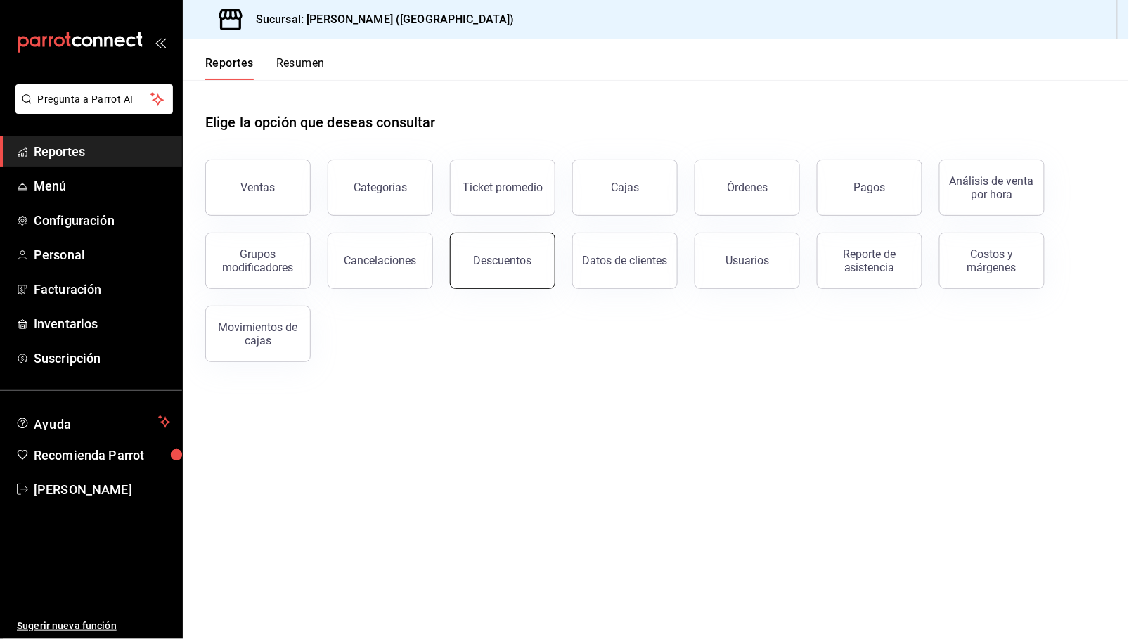
click at [515, 254] on div "Descuentos" at bounding box center [503, 260] width 58 height 13
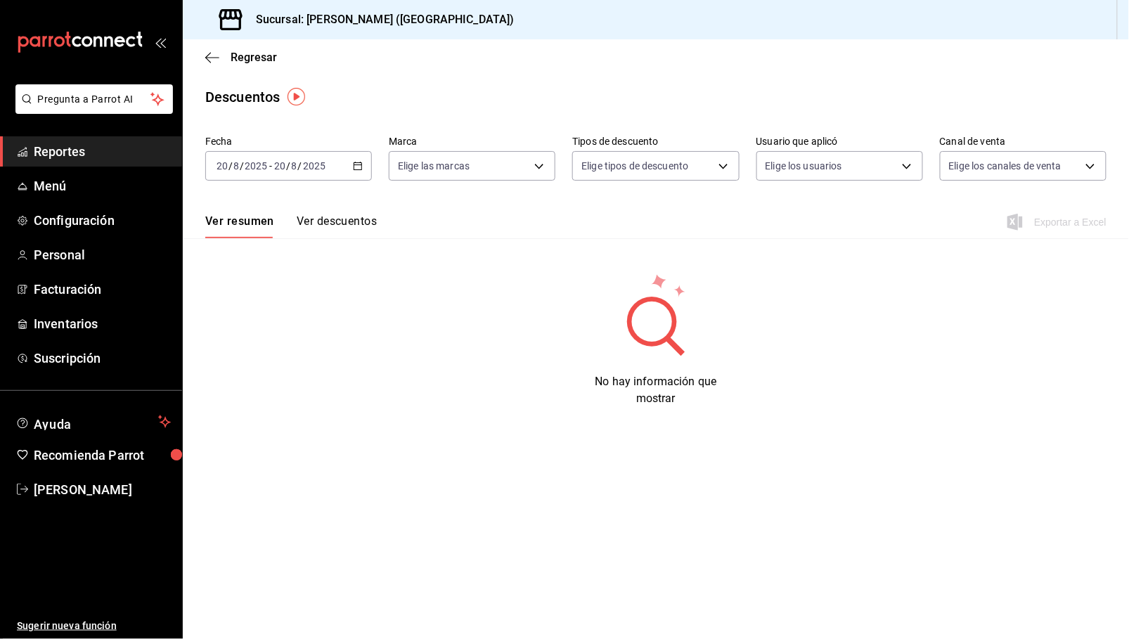
click at [267, 172] on input "2025" at bounding box center [256, 165] width 24 height 11
click at [257, 361] on span "Rango de fechas" at bounding box center [271, 366] width 109 height 15
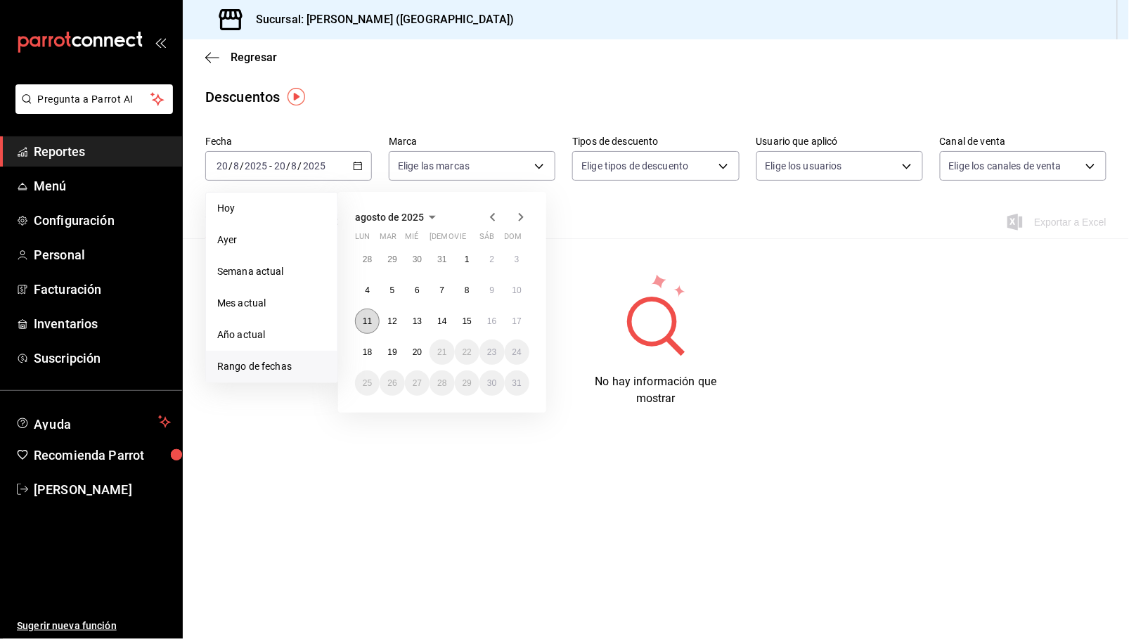
click at [366, 321] on abbr "11" at bounding box center [367, 321] width 9 height 10
click at [366, 347] on abbr "18" at bounding box center [367, 352] width 9 height 10
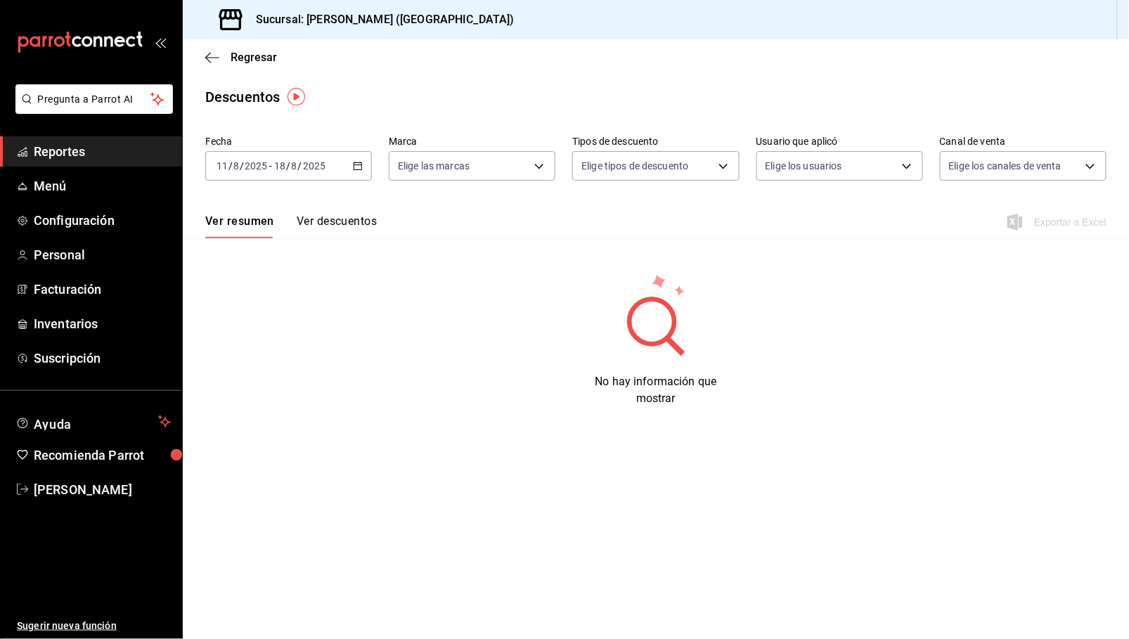
click at [328, 222] on button "Ver descuentos" at bounding box center [337, 226] width 80 height 24
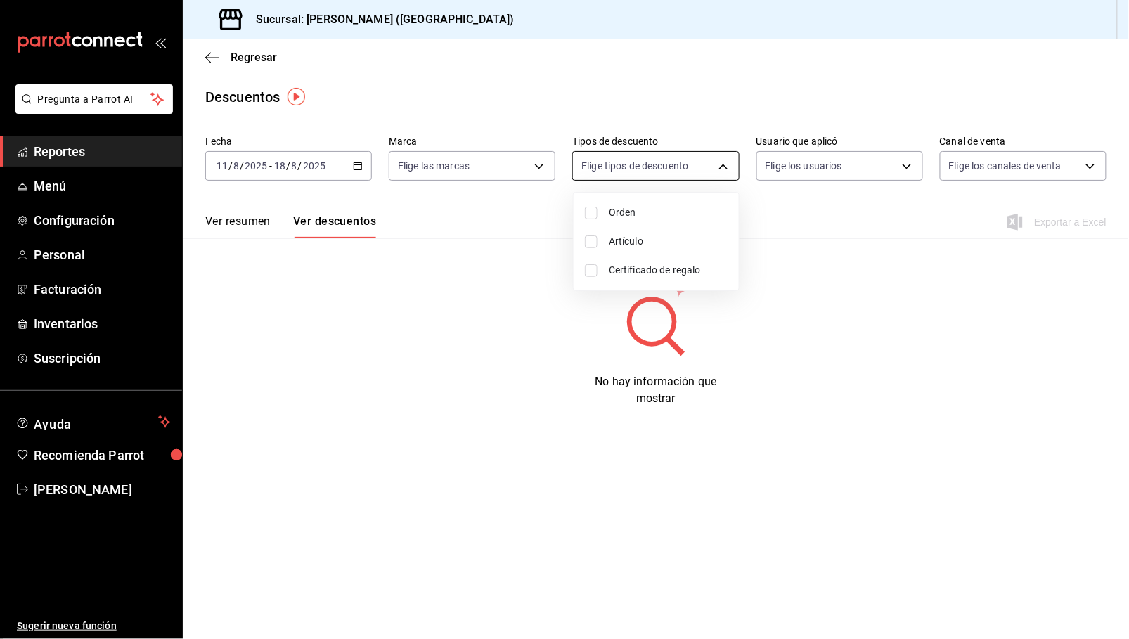
click at [676, 158] on body "Pregunta a Parrot AI Reportes Menú Configuración Personal Facturación Inventari…" at bounding box center [564, 319] width 1129 height 639
click at [650, 240] on span "Artículo" at bounding box center [668, 241] width 119 height 15
type input "ORDER_ITEM"
checkbox input "true"
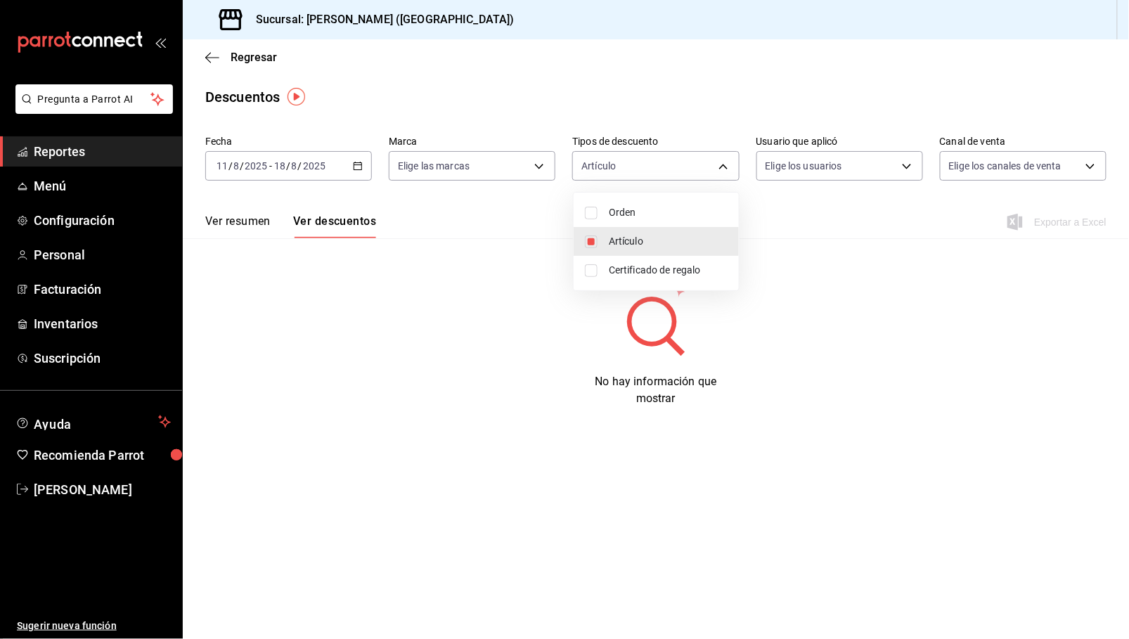
click at [73, 145] on div at bounding box center [564, 319] width 1129 height 639
click at [88, 153] on span "Reportes" at bounding box center [102, 151] width 137 height 19
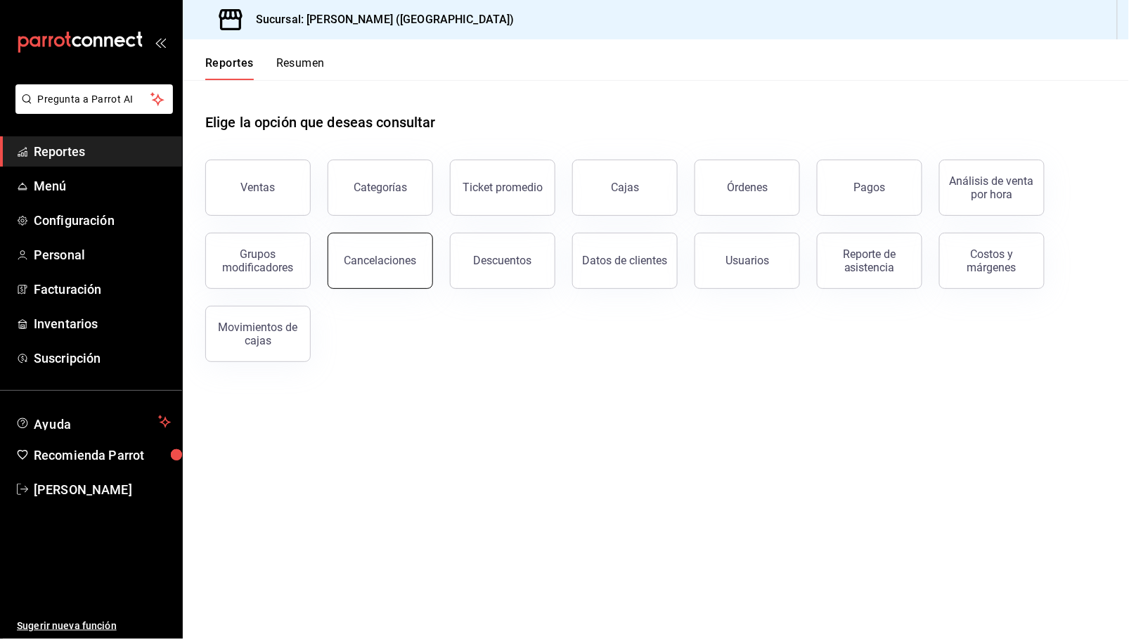
click at [389, 276] on button "Cancelaciones" at bounding box center [380, 261] width 105 height 56
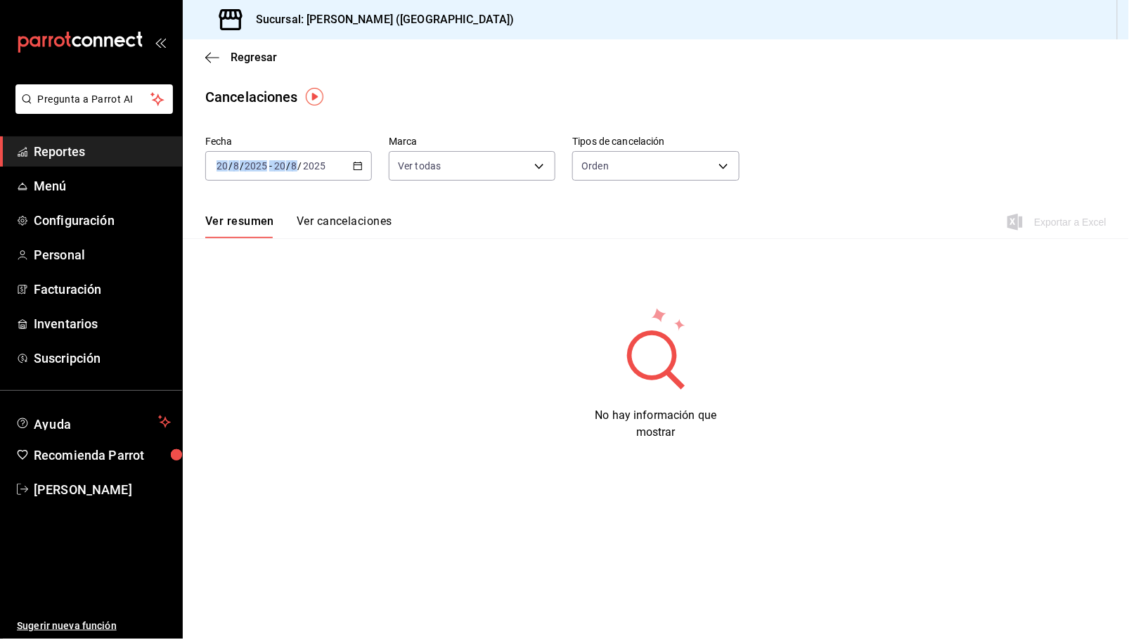
click at [361, 164] on \(Stroke\) "button" at bounding box center [358, 166] width 8 height 8
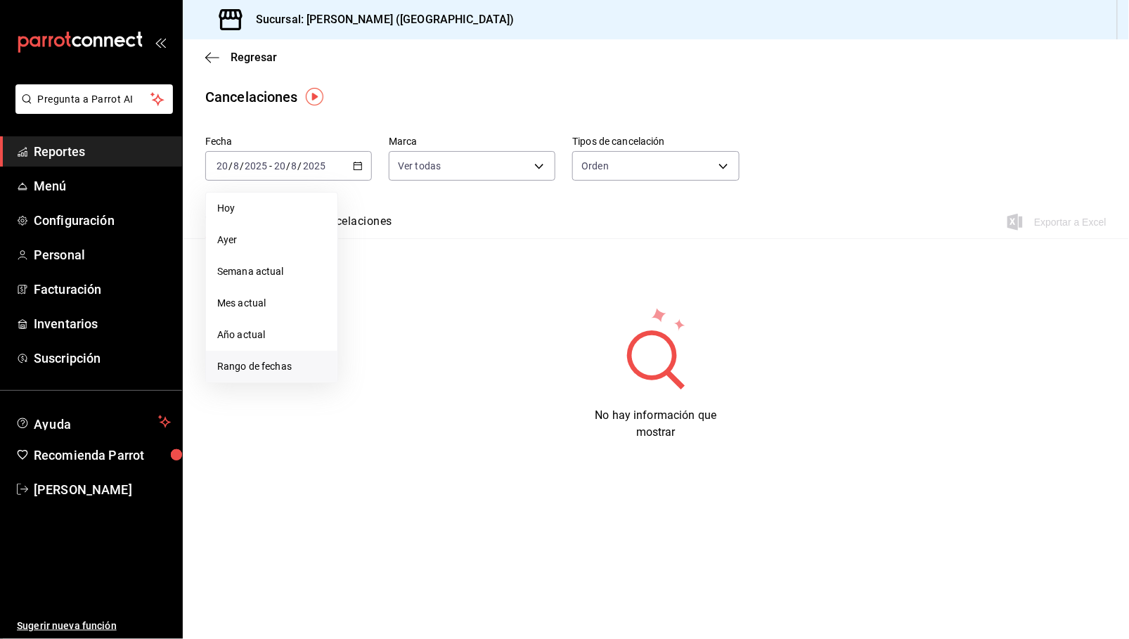
click at [264, 364] on span "Rango de fechas" at bounding box center [271, 366] width 109 height 15
click at [366, 322] on abbr "11" at bounding box center [367, 321] width 9 height 10
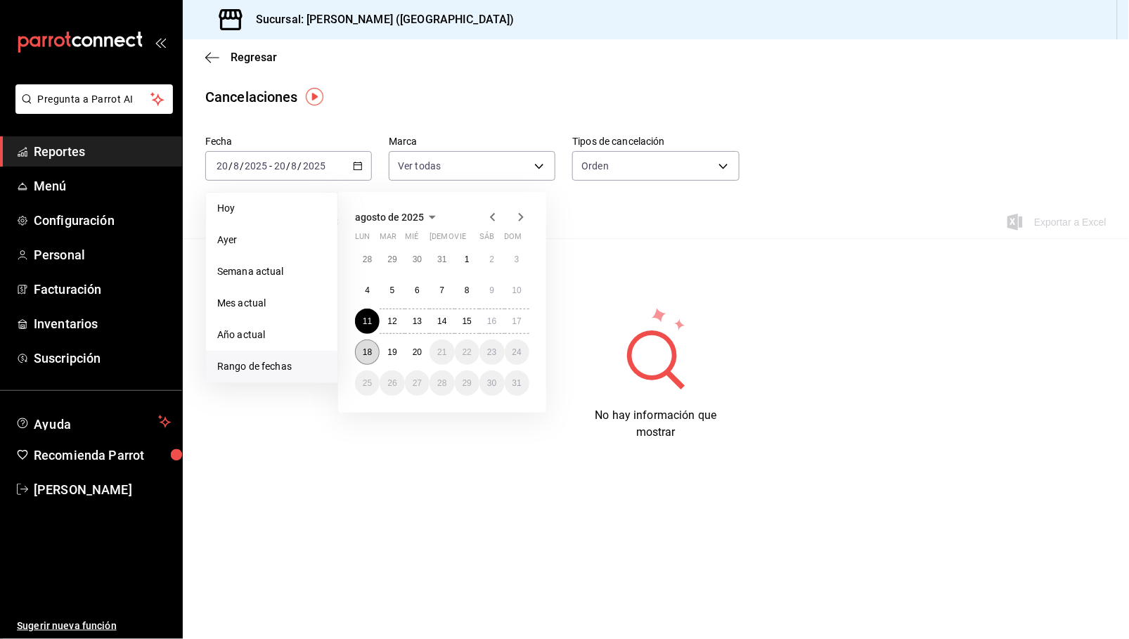
click at [360, 349] on button "18" at bounding box center [367, 352] width 25 height 25
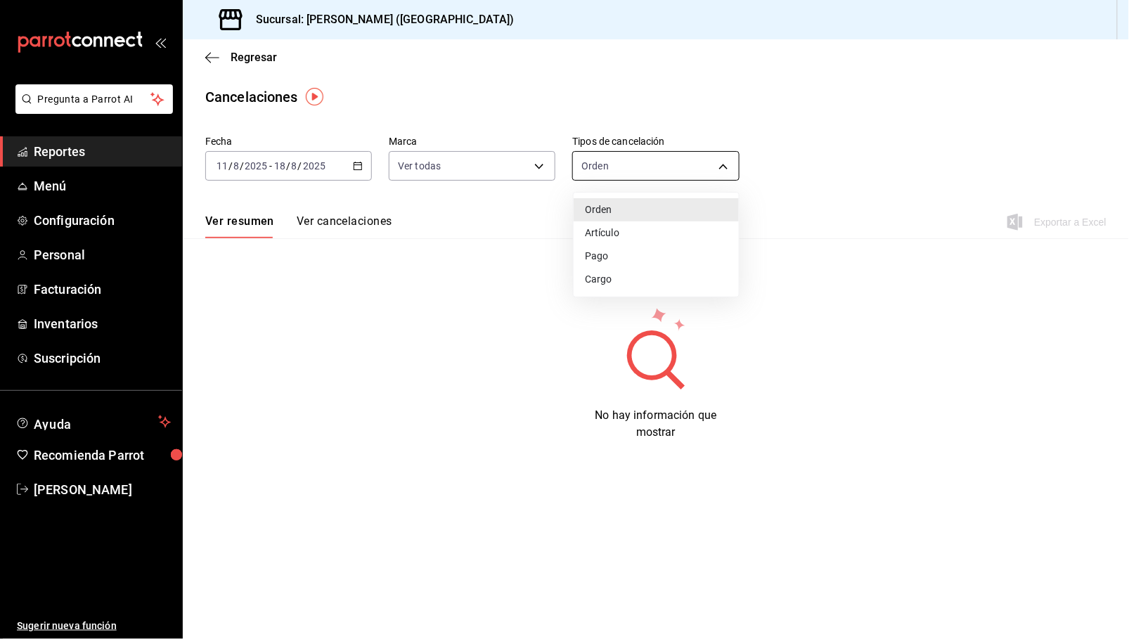
click at [679, 161] on body "Pregunta a Parrot AI Reportes Menú Configuración Personal Facturación Inventari…" at bounding box center [564, 319] width 1129 height 639
click at [610, 231] on li "Artículo" at bounding box center [656, 233] width 165 height 23
type input "ORDER_ITEM"
click at [625, 167] on body "Pregunta a Parrot AI Reportes Menú Configuración Personal Facturación Inventari…" at bounding box center [564, 319] width 1129 height 639
click at [605, 233] on li "Artículo" at bounding box center [656, 233] width 165 height 23
